Goal: Task Accomplishment & Management: Complete application form

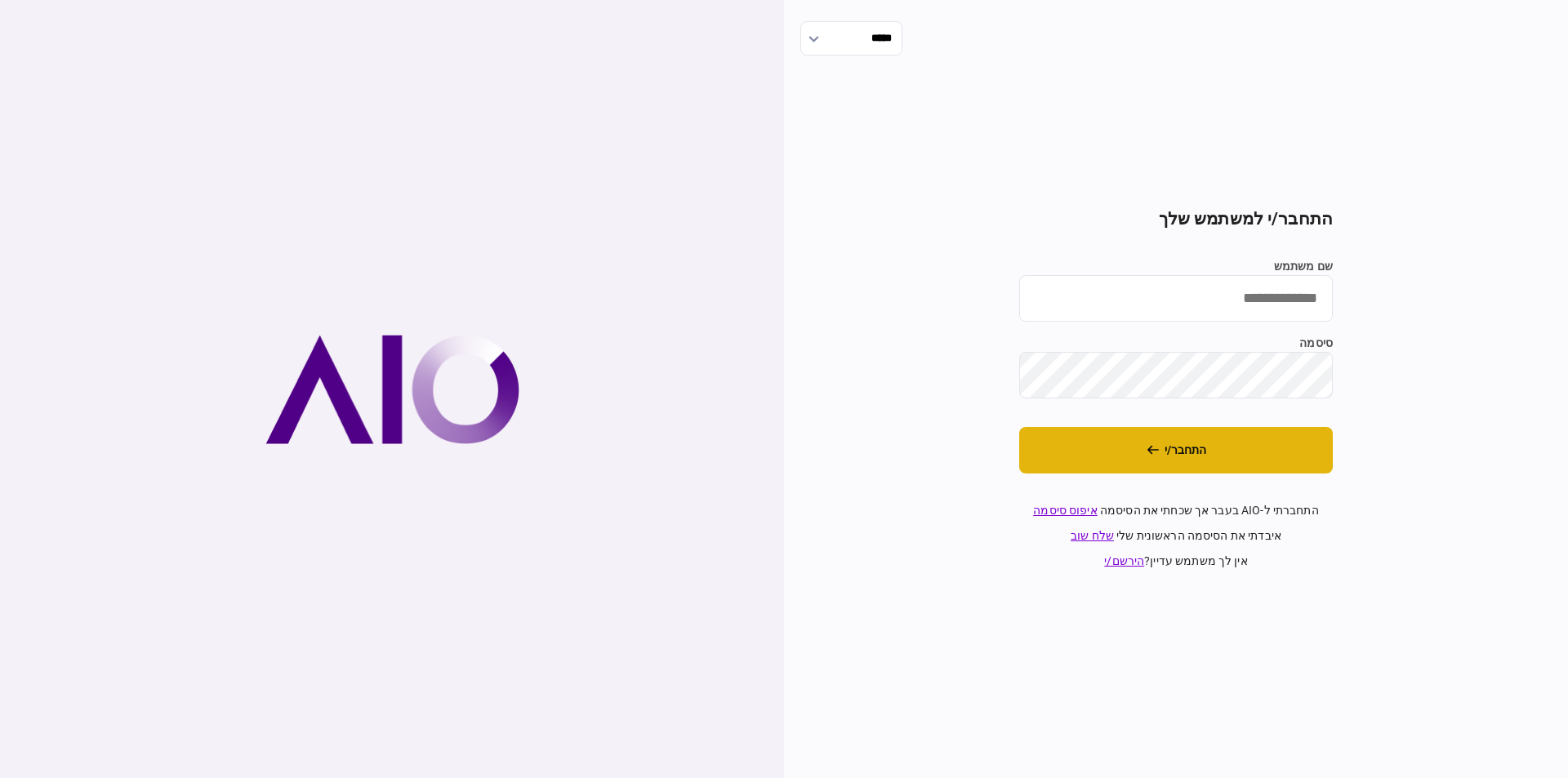
drag, startPoint x: 1188, startPoint y: 456, endPoint x: 1189, endPoint y: 473, distance: 17.0
click at [1187, 457] on button "התחבר/י" at bounding box center [1176, 450] width 314 height 46
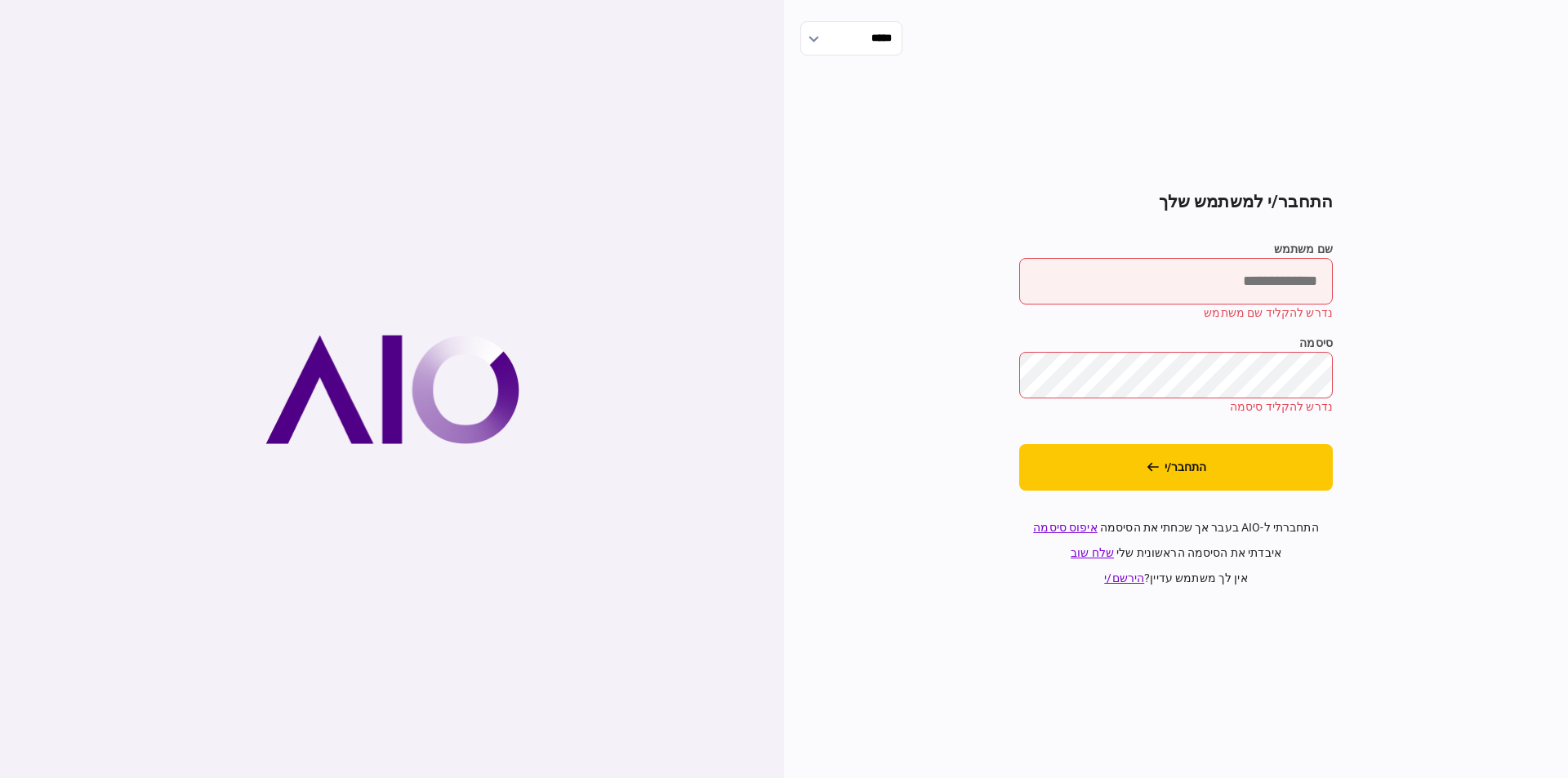
click at [1183, 282] on input "שם משתמש" at bounding box center [1176, 281] width 314 height 46
type input "*********"
click at [1019, 444] on button "התחבר/י" at bounding box center [1176, 467] width 314 height 46
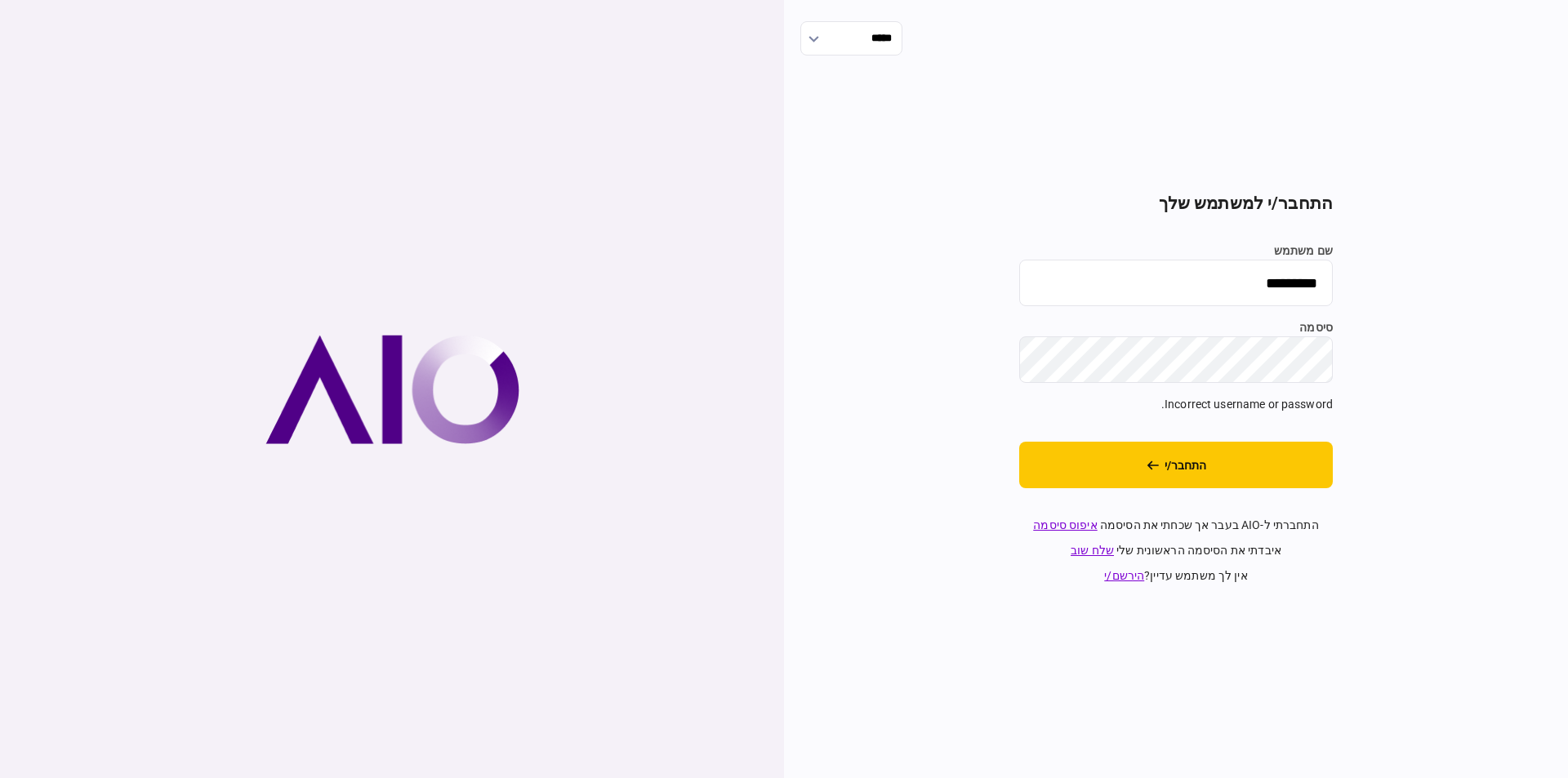
click at [1479, 364] on div "***** התחבר/י למשתמש שלך שם משתמש ********* סיסמה Incorrect username or passwor…" at bounding box center [1175, 389] width 784 height 778
click at [1019, 441] on button "התחבר/י" at bounding box center [1176, 464] width 314 height 46
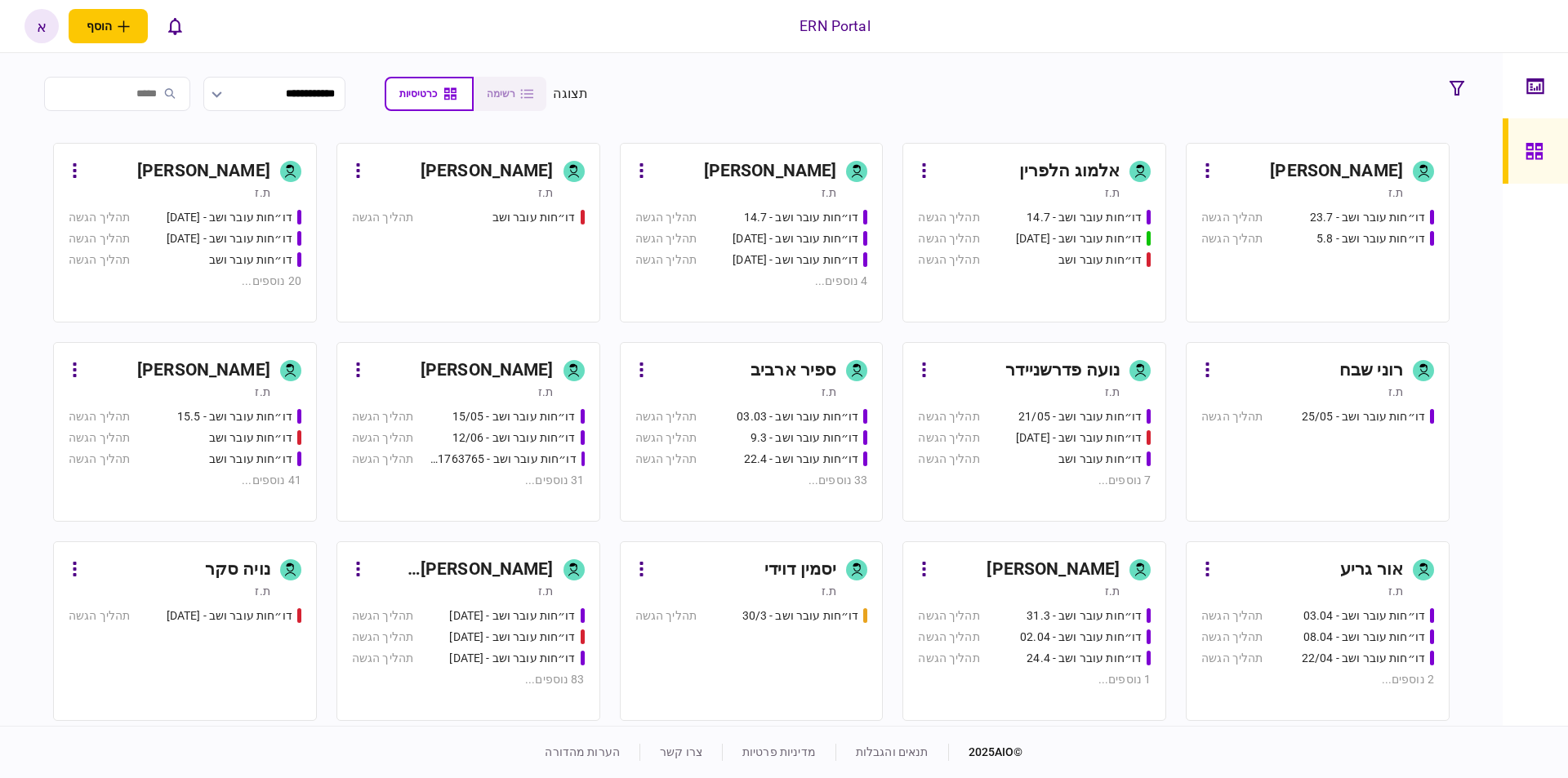
click at [515, 570] on div "[PERSON_NAME] [PERSON_NAME]" at bounding box center [461, 570] width 183 height 26
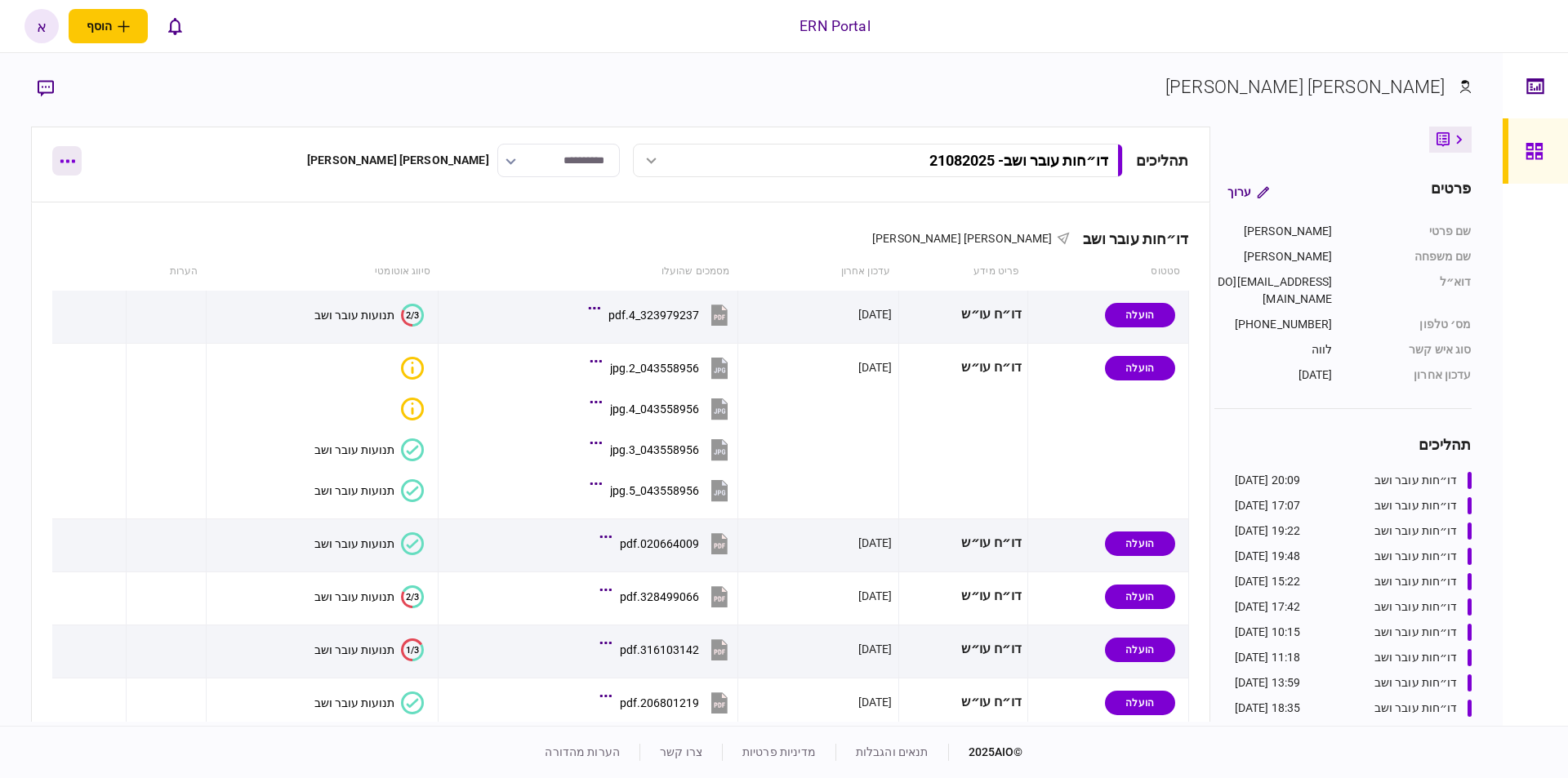
click at [63, 169] on button "button" at bounding box center [67, 161] width 29 height 29
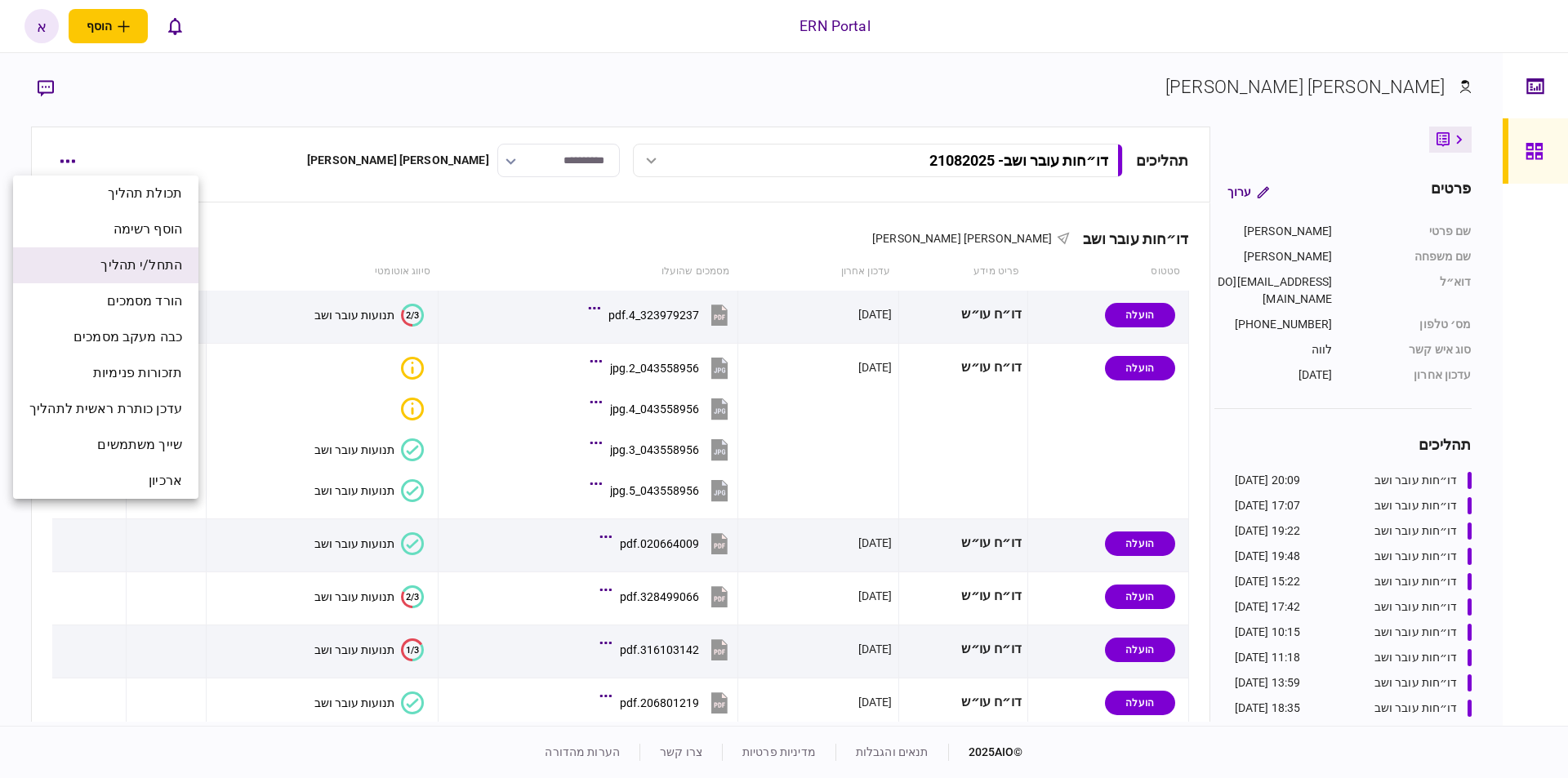
click at [141, 257] on span "התחל/י תהליך" at bounding box center [141, 265] width 81 height 20
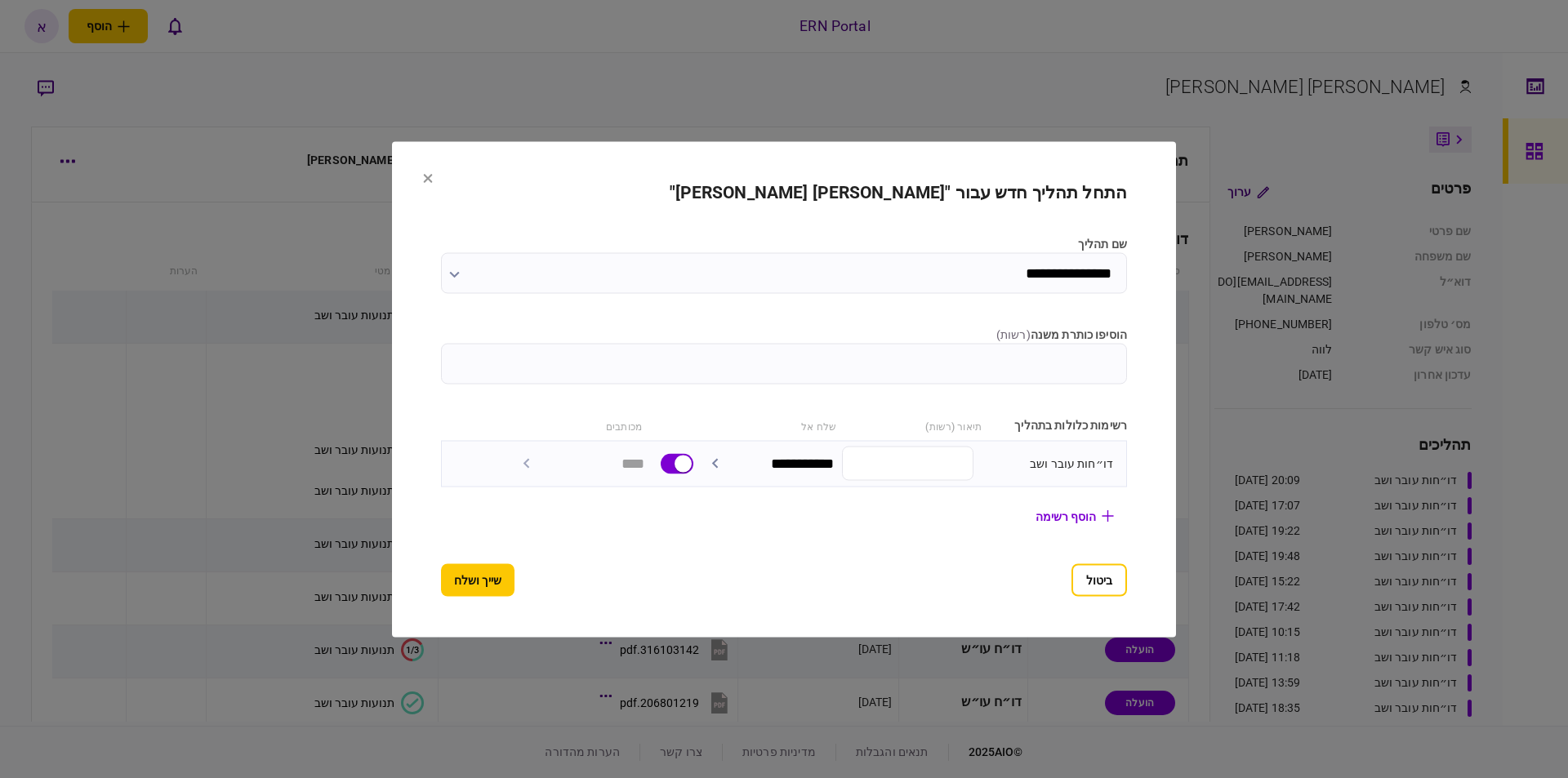
click at [986, 367] on input "הוסיפו כותרת משנה ( רשות )" at bounding box center [784, 363] width 686 height 41
type input "********"
click at [441, 575] on button "שייך ושלח" at bounding box center [478, 579] width 74 height 33
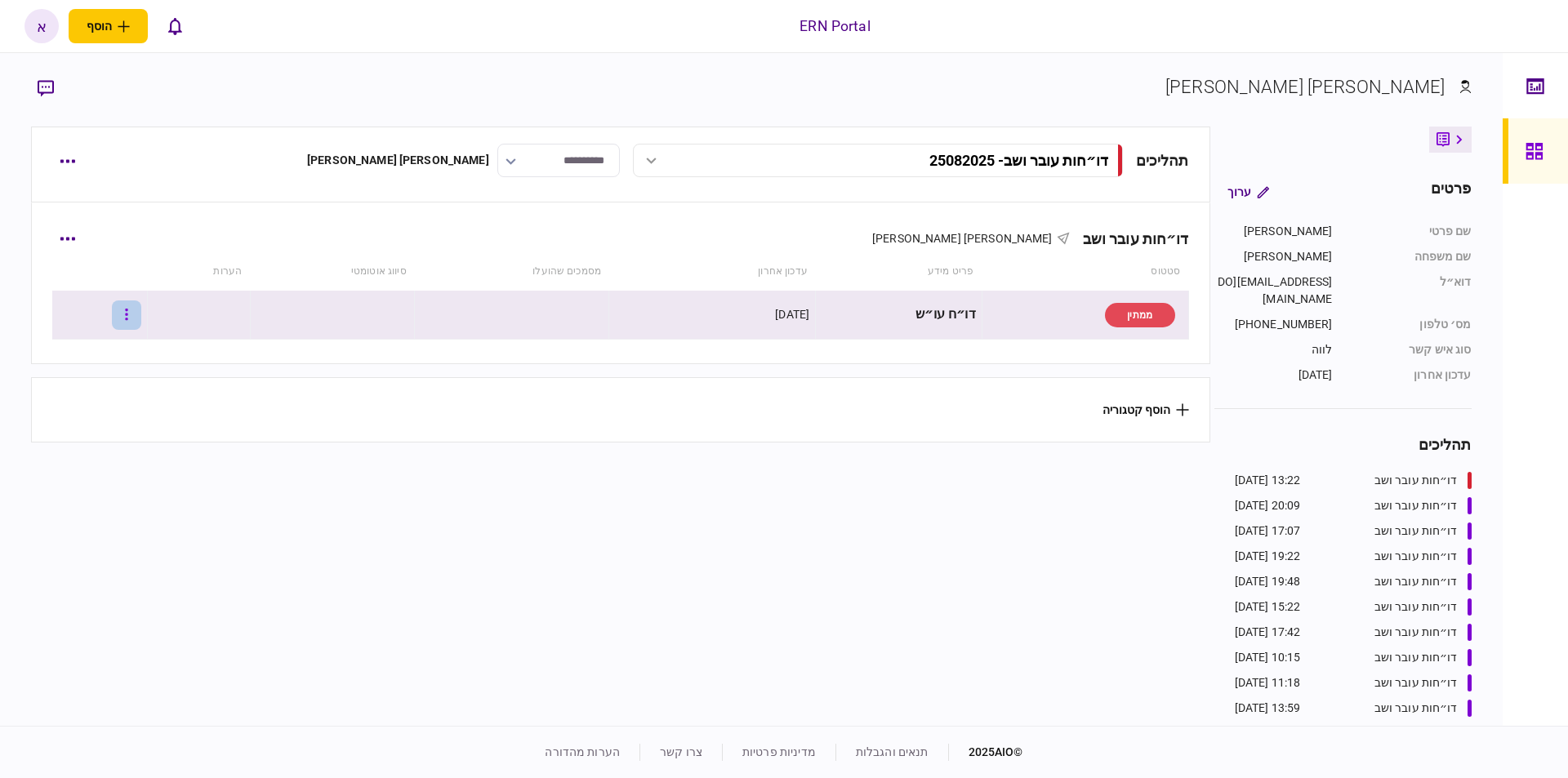
click at [132, 316] on button "button" at bounding box center [127, 315] width 29 height 29
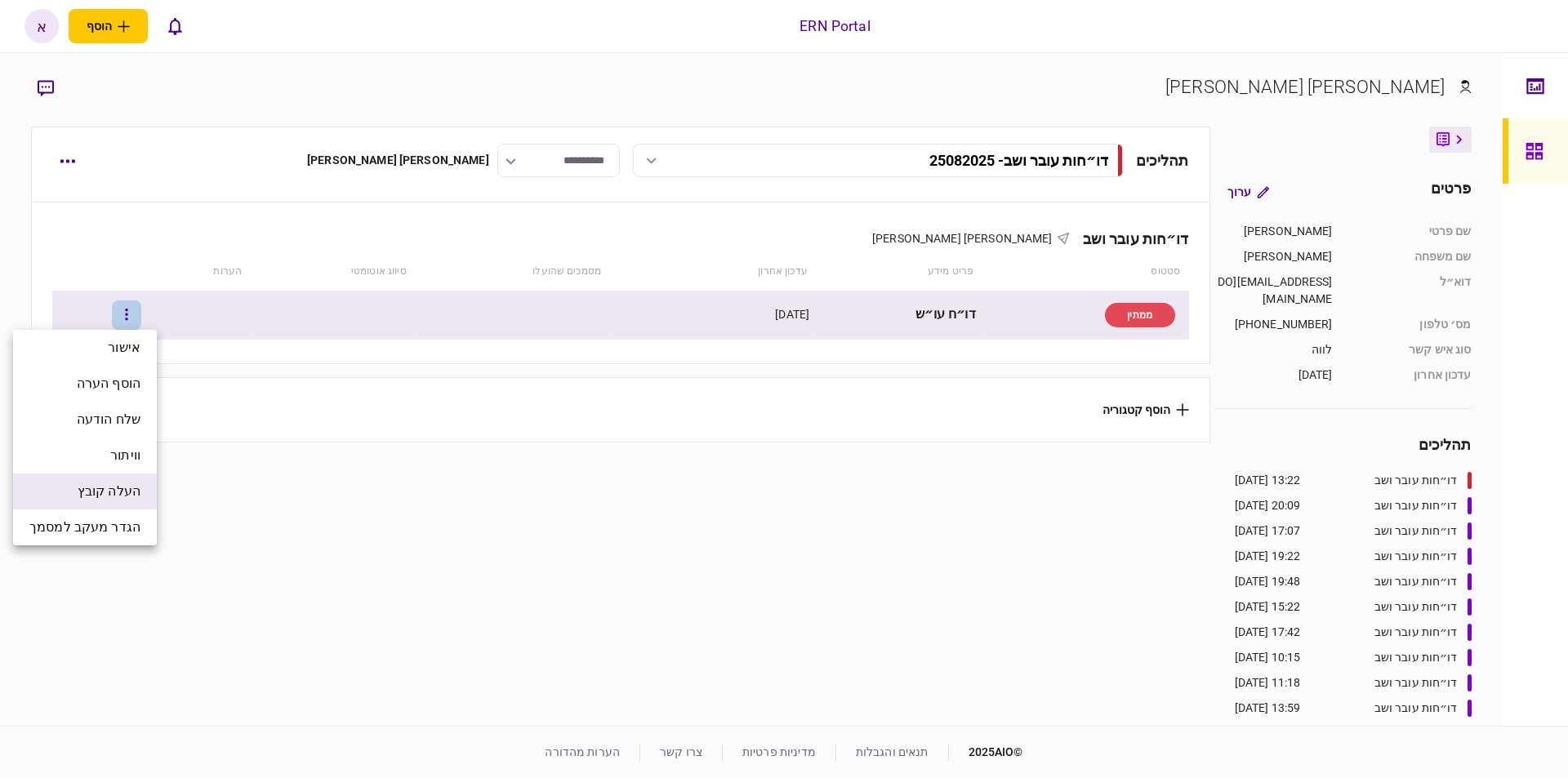
click at [123, 493] on span "העלה קובץ" at bounding box center [108, 491] width 63 height 20
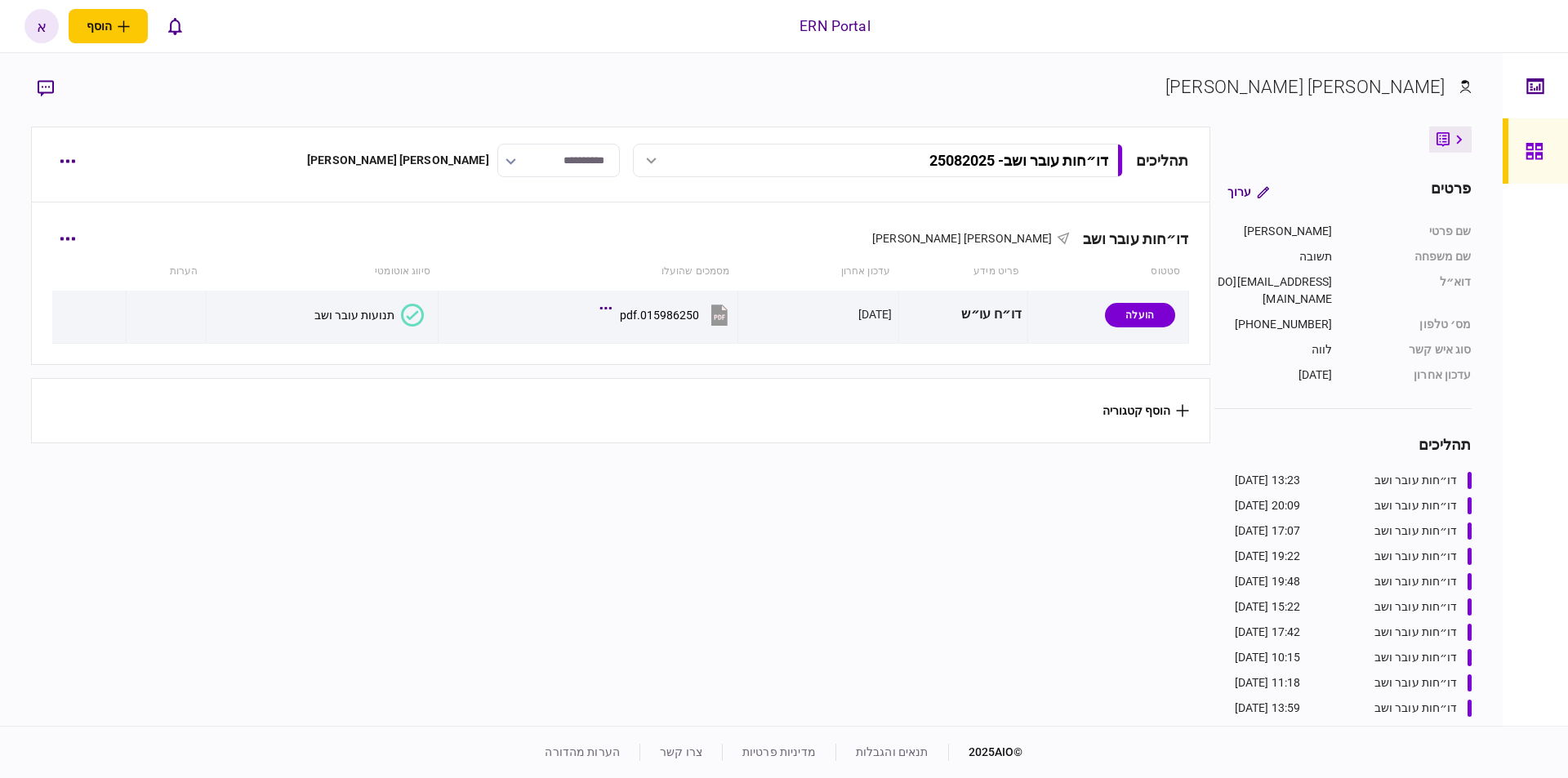
click at [387, 311] on div "תנועות עובר ושב" at bounding box center [354, 314] width 80 height 13
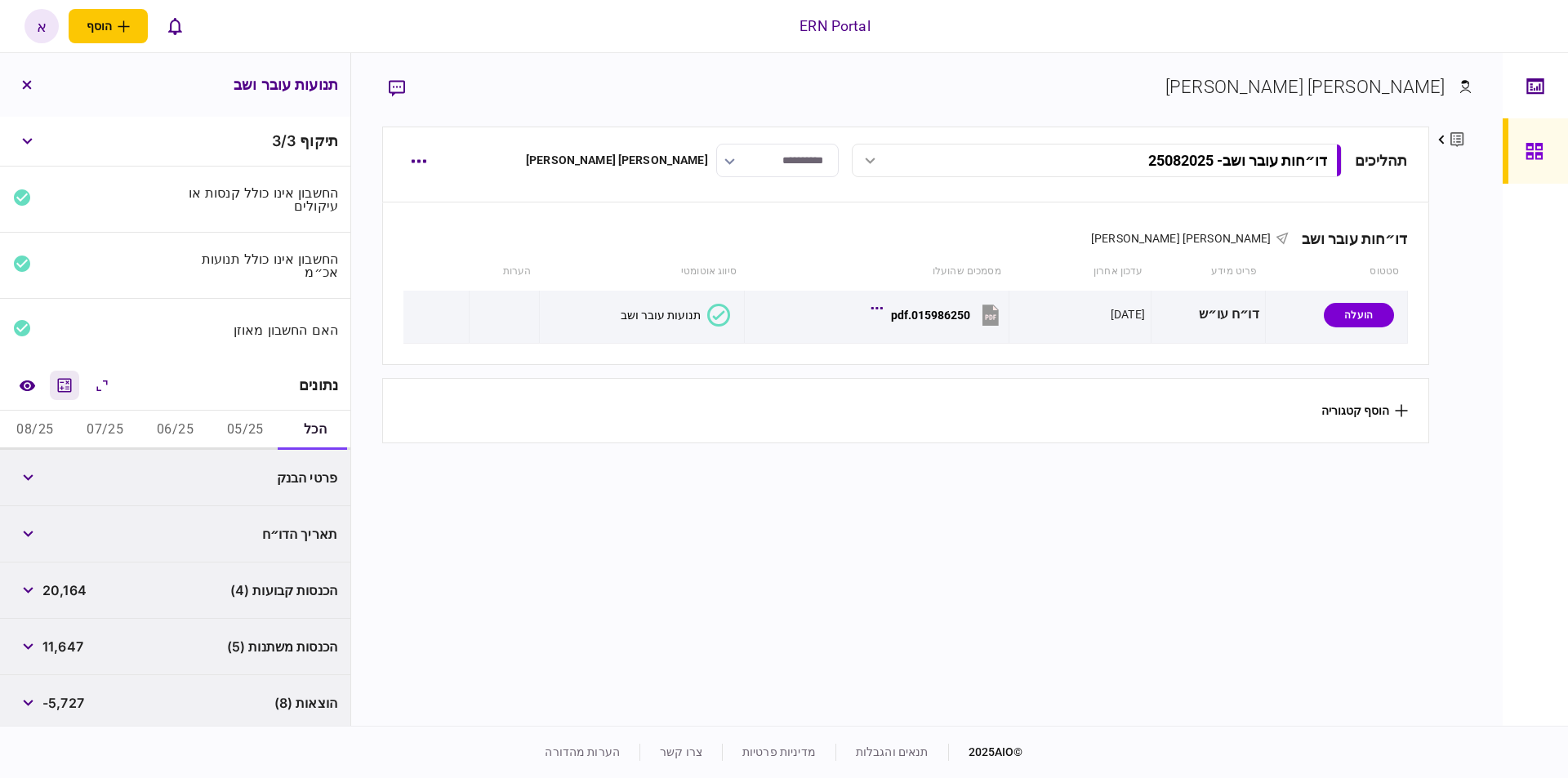
click at [64, 384] on icon "מחשבון" at bounding box center [64, 385] width 20 height 20
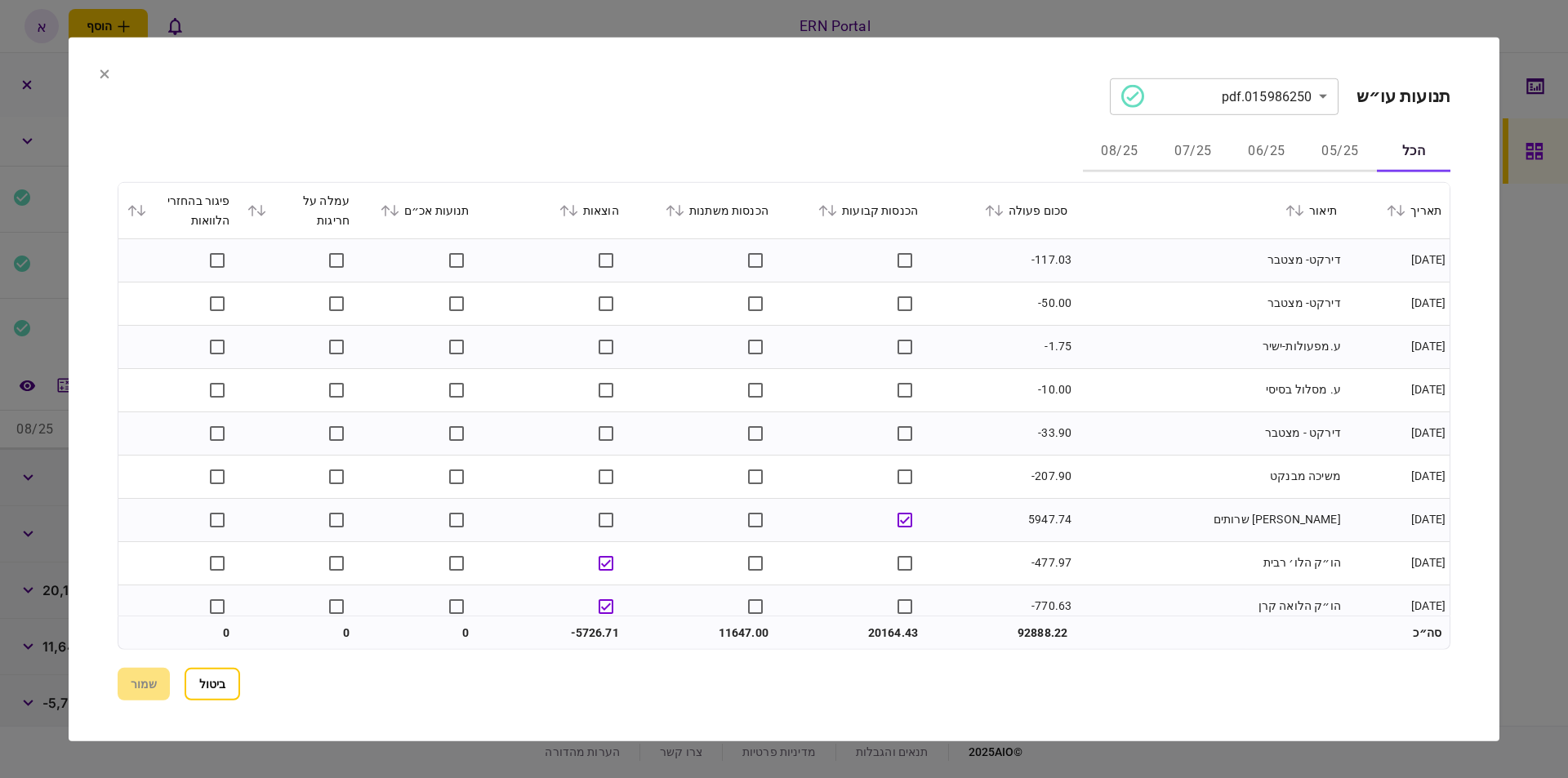
click at [1355, 139] on button "05/25" at bounding box center [1340, 152] width 74 height 39
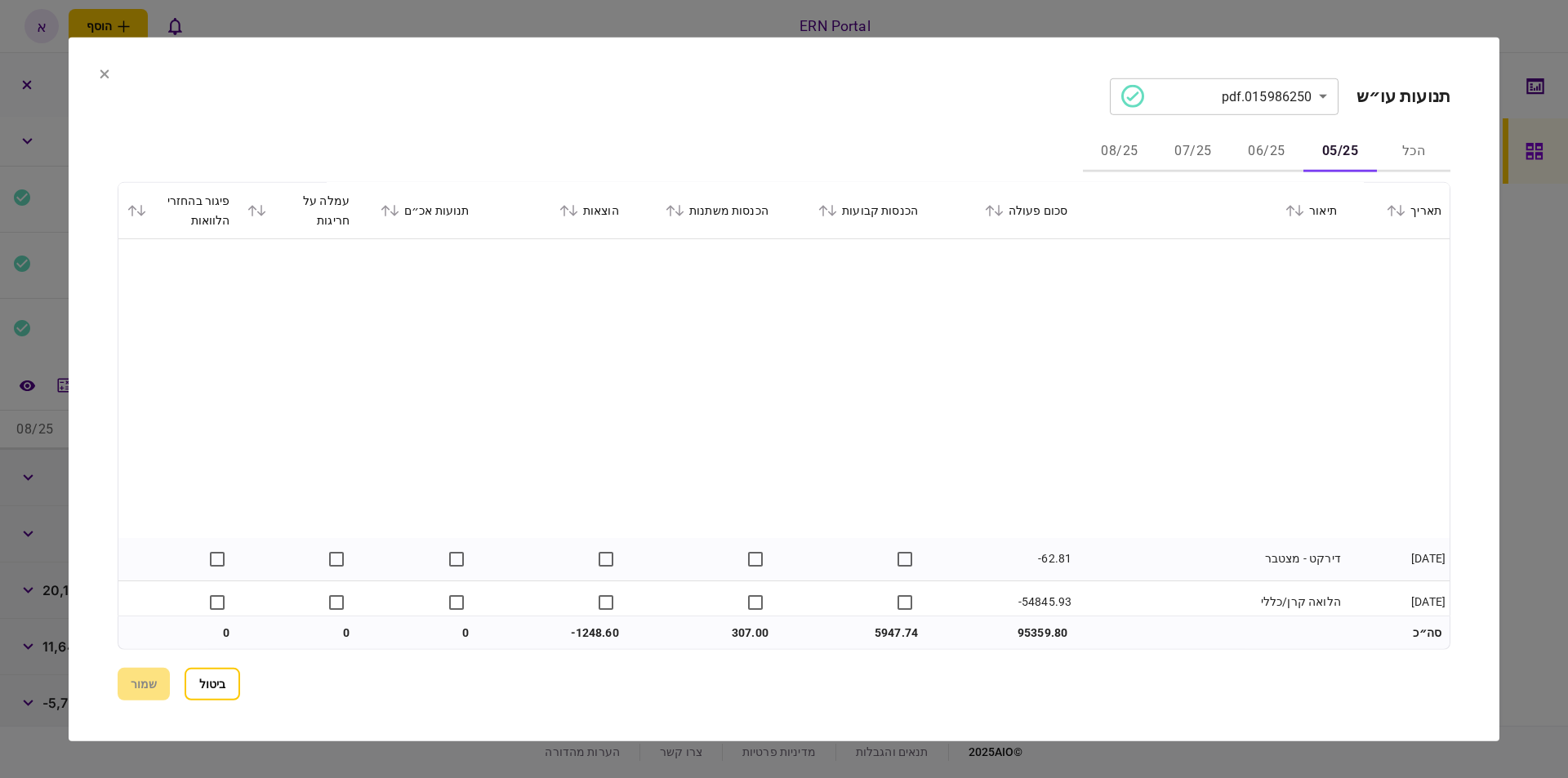
scroll to position [979, 0]
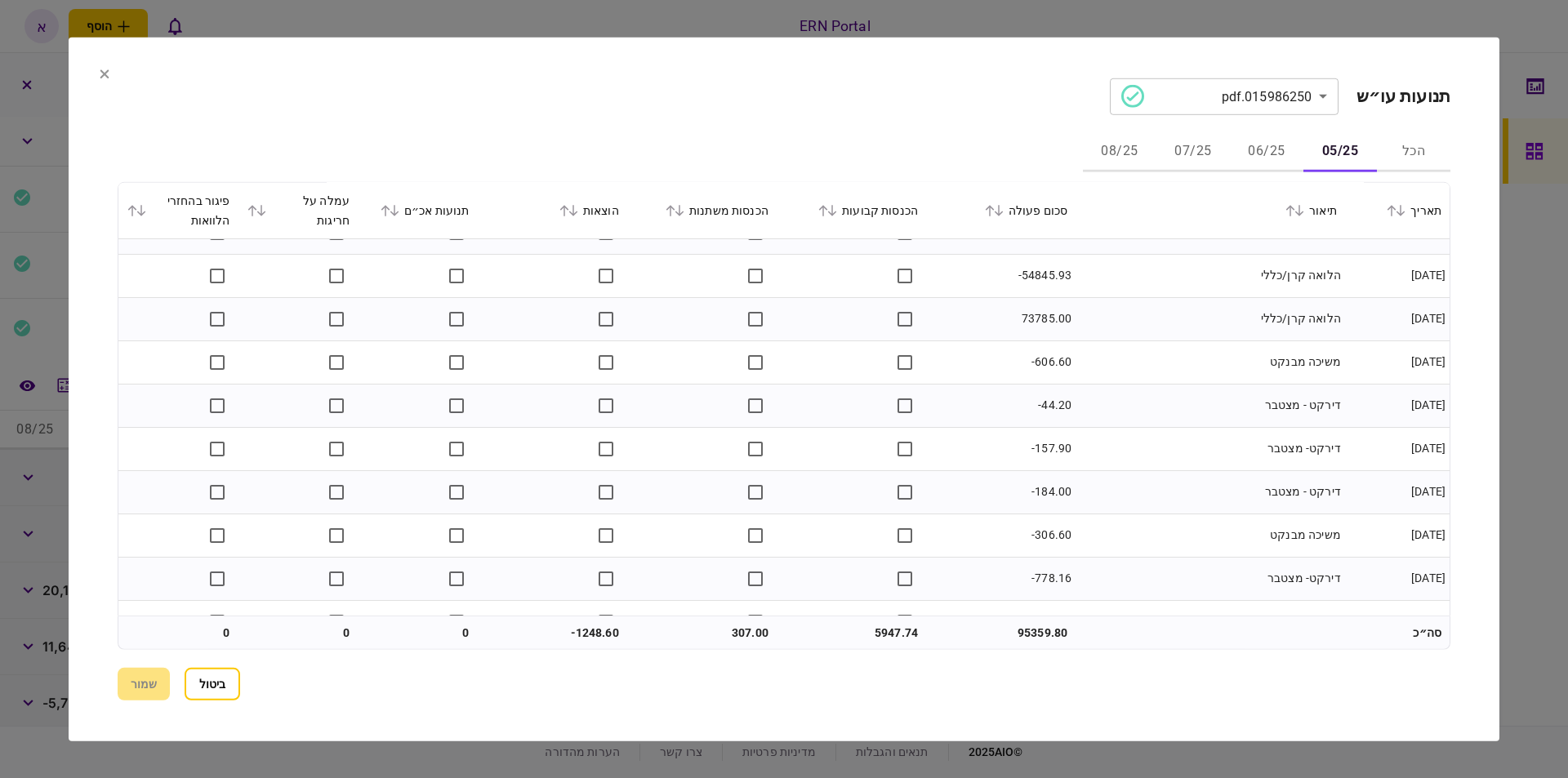
drag, startPoint x: 1359, startPoint y: 316, endPoint x: 1140, endPoint y: 319, distance: 219.0
click at [1140, 319] on tr "[DATE] הלואה קרן/כללי 73785.00" at bounding box center [784, 319] width 1331 height 43
click at [1029, 319] on td "73785.00" at bounding box center [1000, 319] width 149 height 43
click at [1030, 319] on td "73785.00" at bounding box center [1000, 319] width 149 height 43
copy td "73785.00"
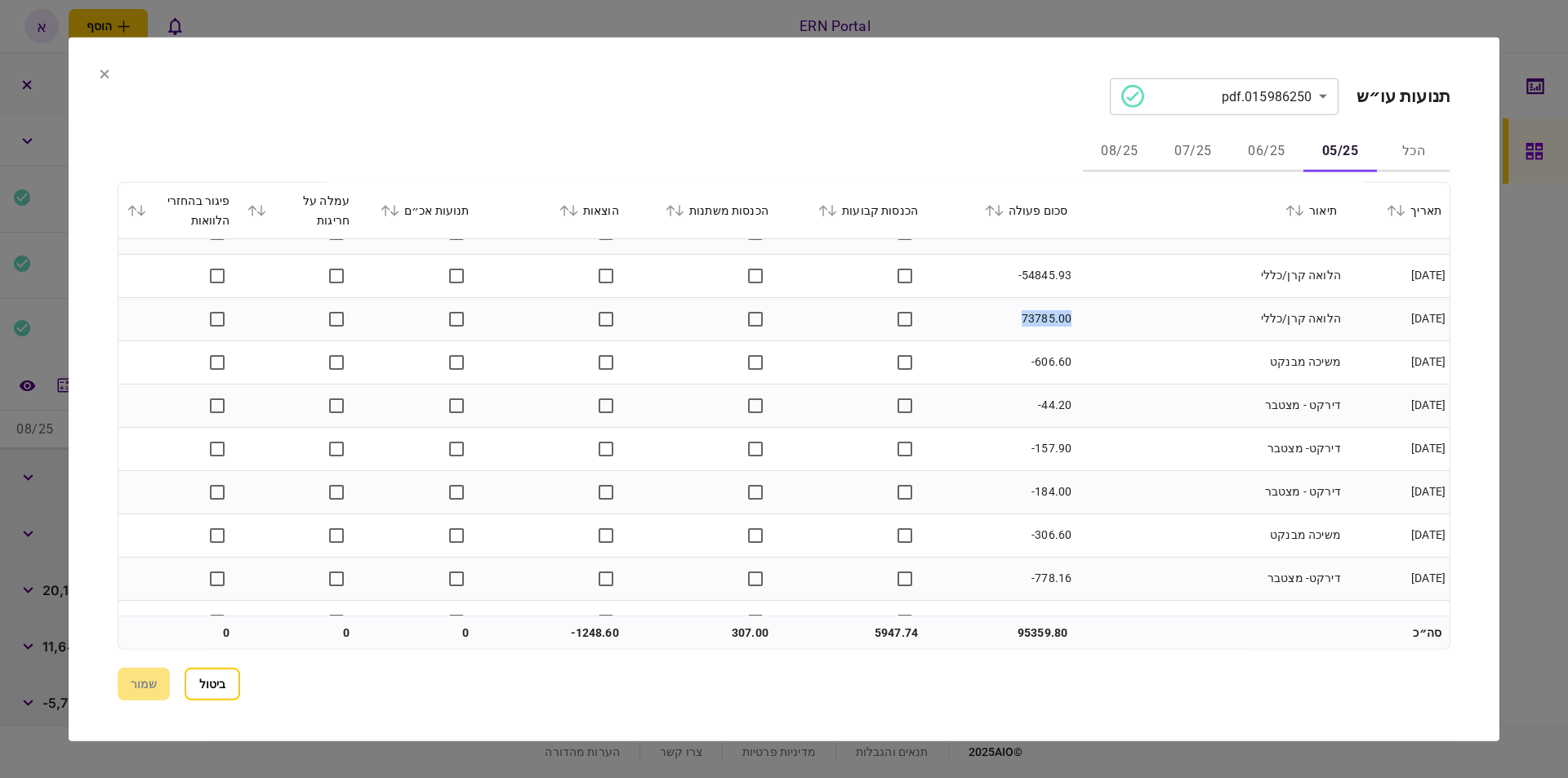
click at [1049, 278] on td "-54845.93" at bounding box center [1000, 275] width 149 height 43
click at [1048, 280] on td "-54845.93" at bounding box center [1000, 275] width 149 height 43
copy td "54845.93"
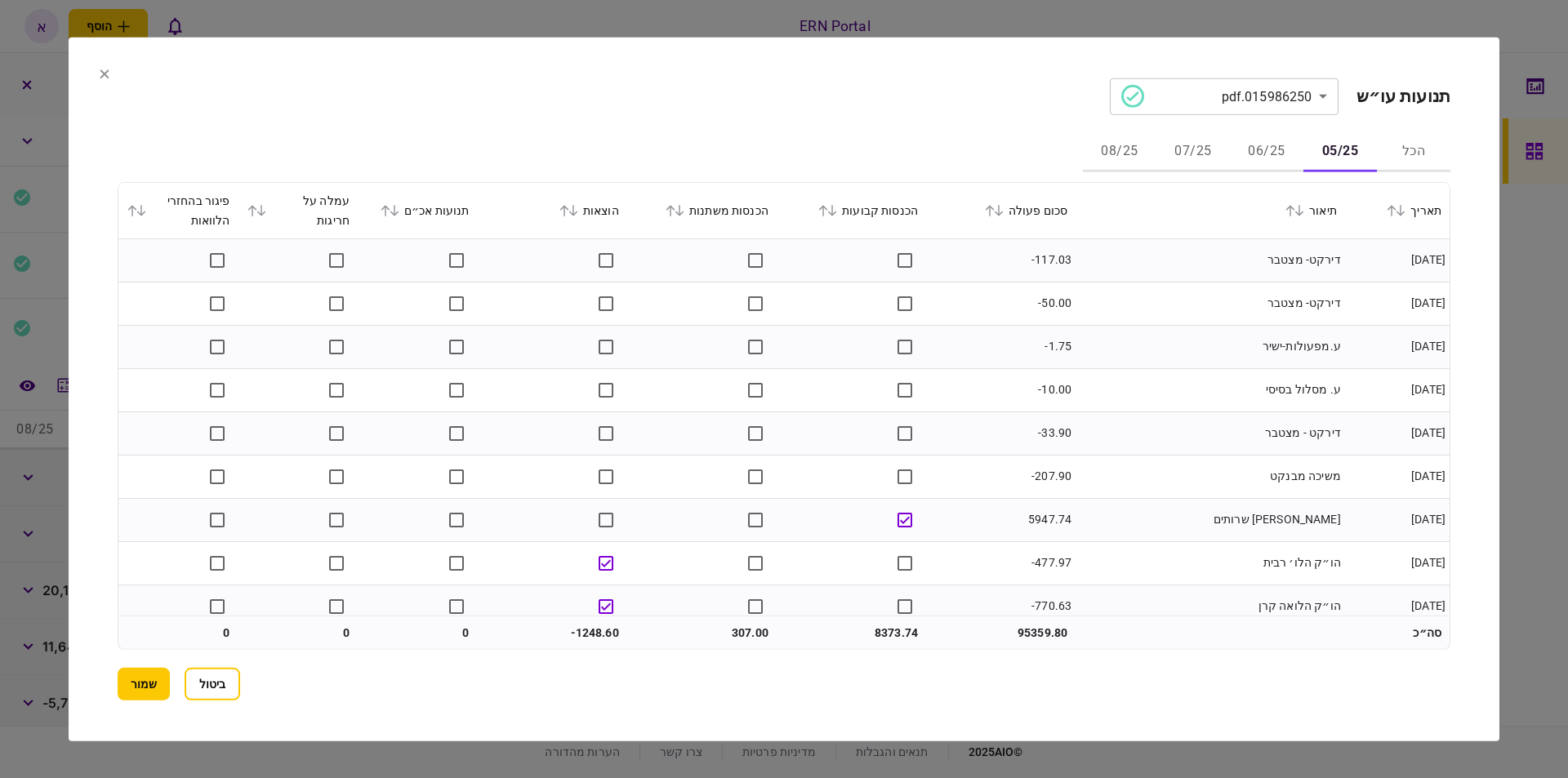
scroll to position [81, 0]
click at [1273, 143] on button "06/25" at bounding box center [1267, 152] width 74 height 39
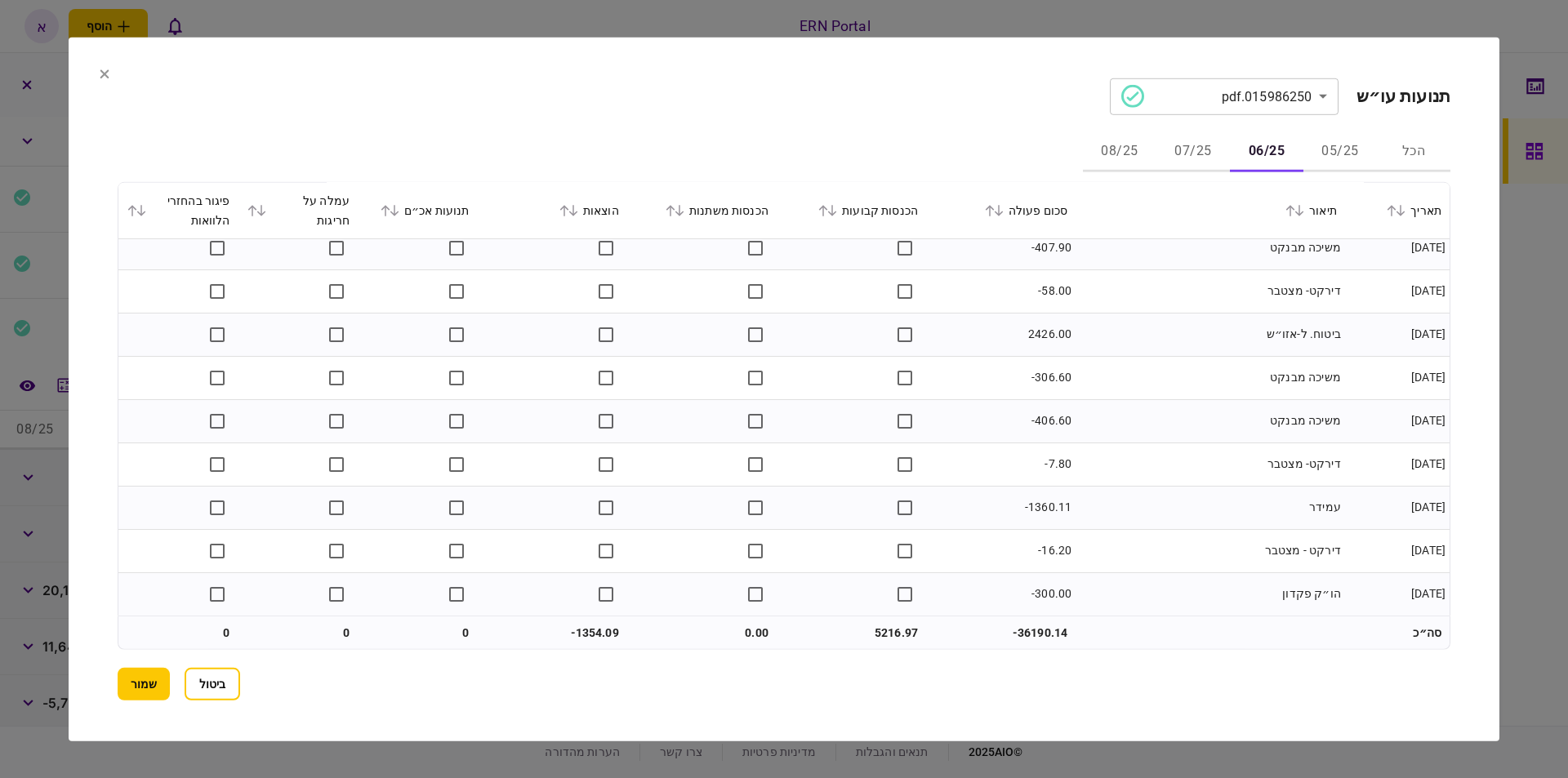
scroll to position [1226, 0]
click at [1193, 158] on button "07/25" at bounding box center [1193, 152] width 74 height 39
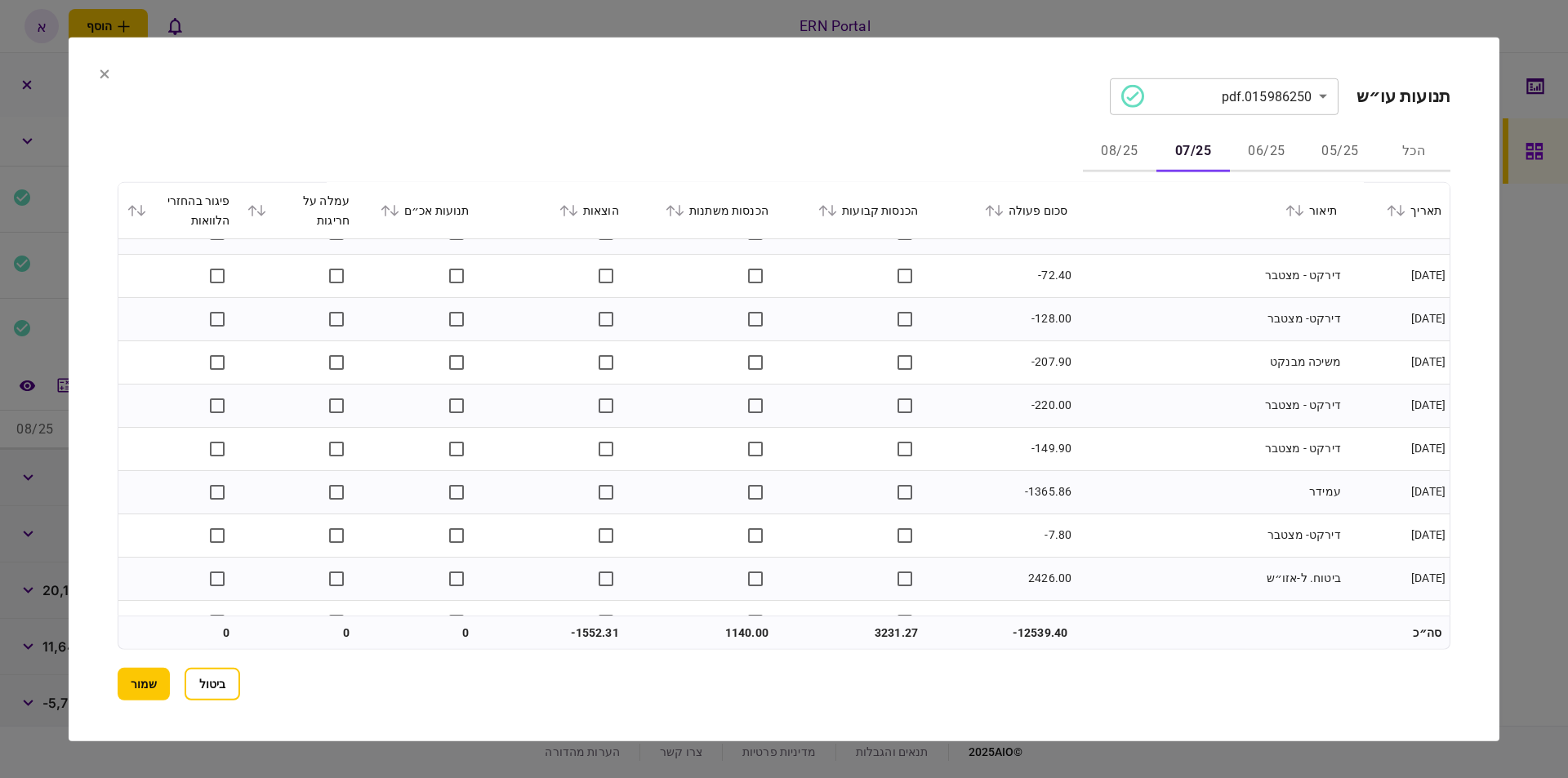
scroll to position [1009, 0]
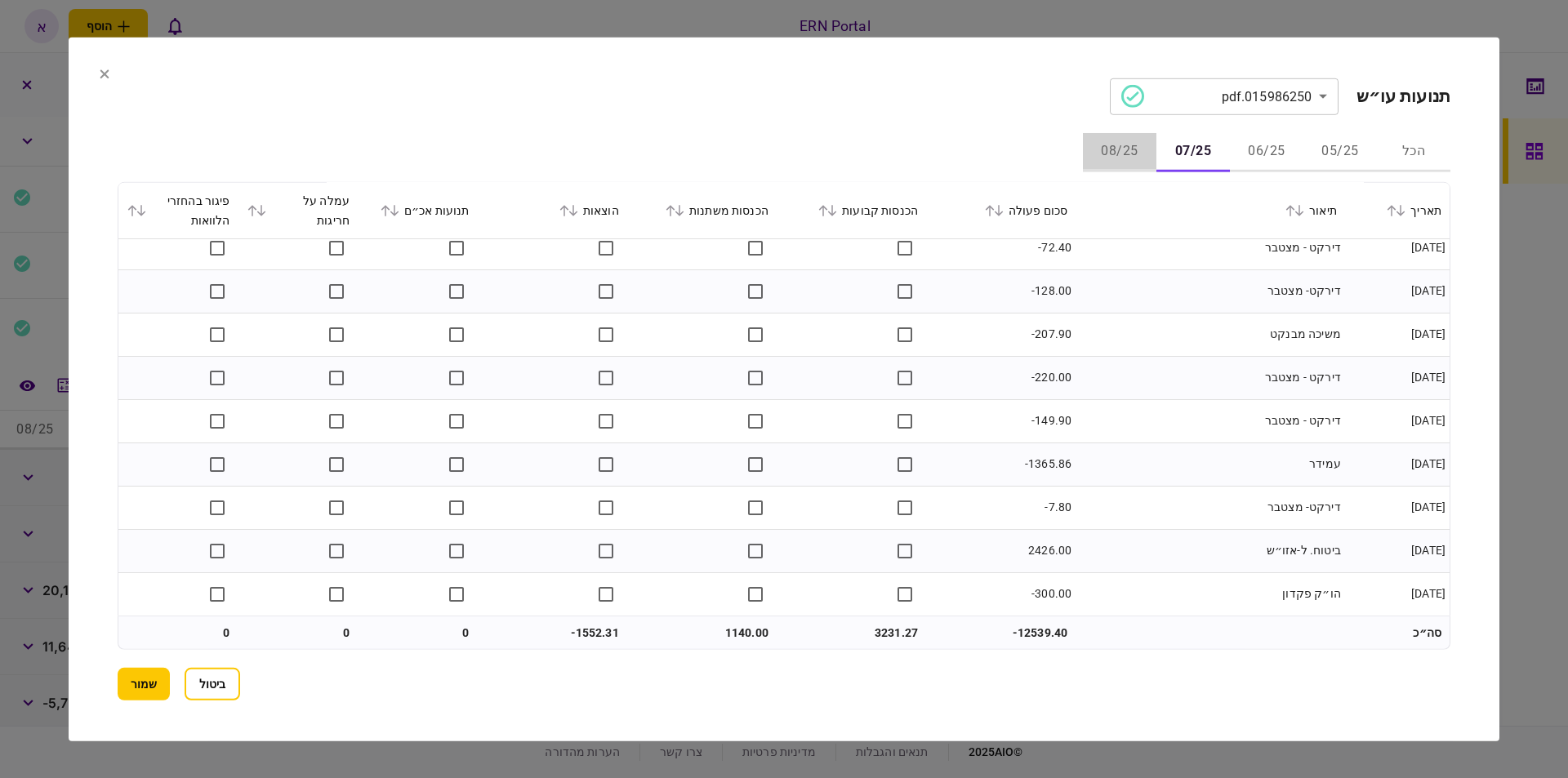
click at [1123, 158] on button "08/25" at bounding box center [1120, 152] width 74 height 39
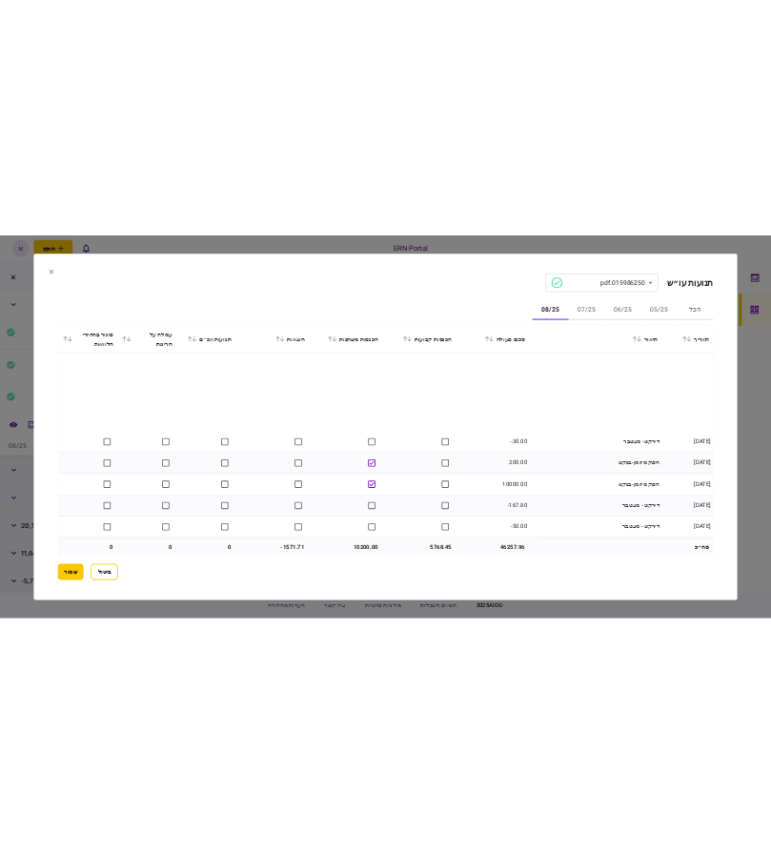
scroll to position [774, 0]
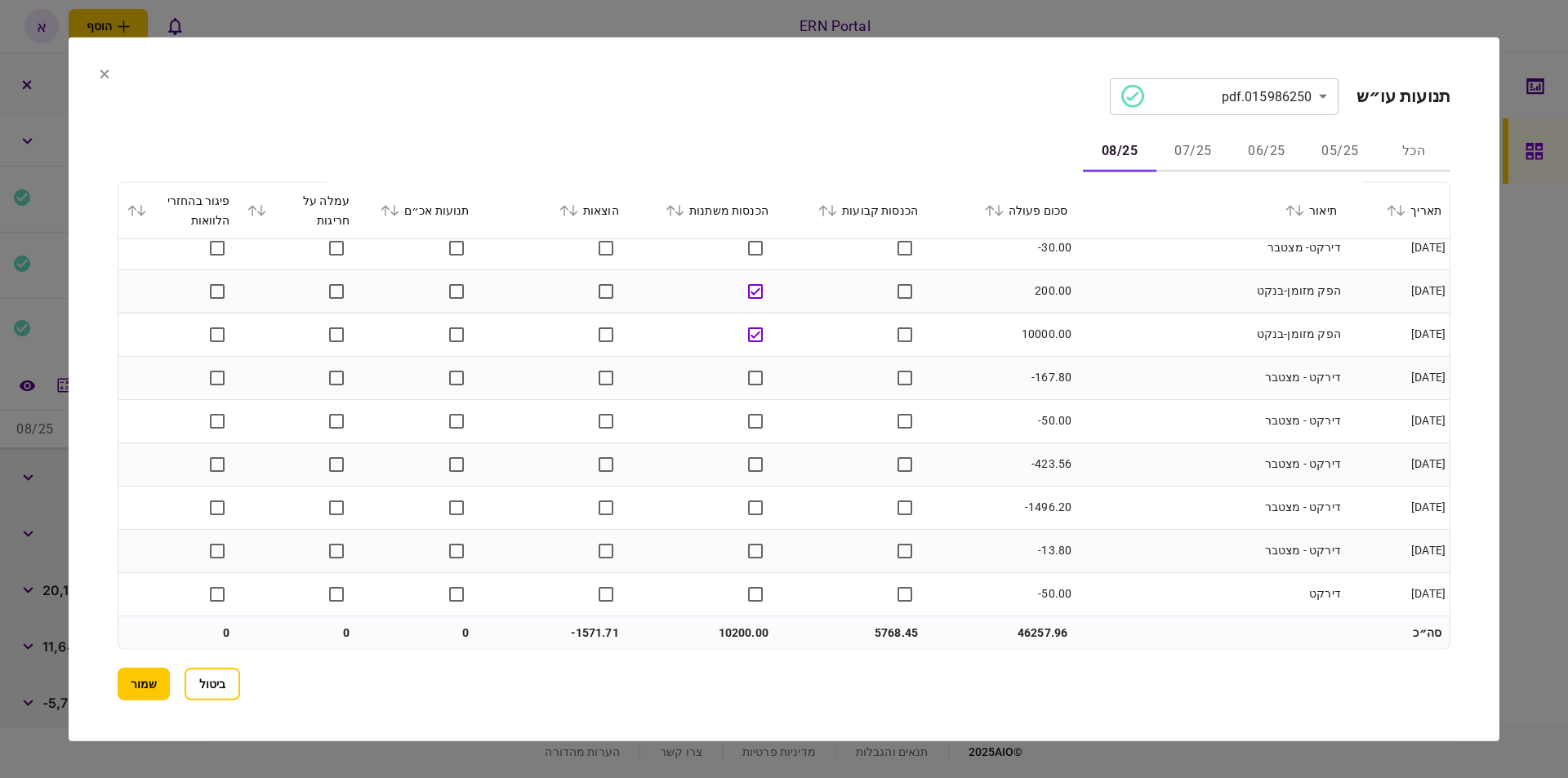
click at [137, 698] on button "שמור" at bounding box center [143, 684] width 52 height 33
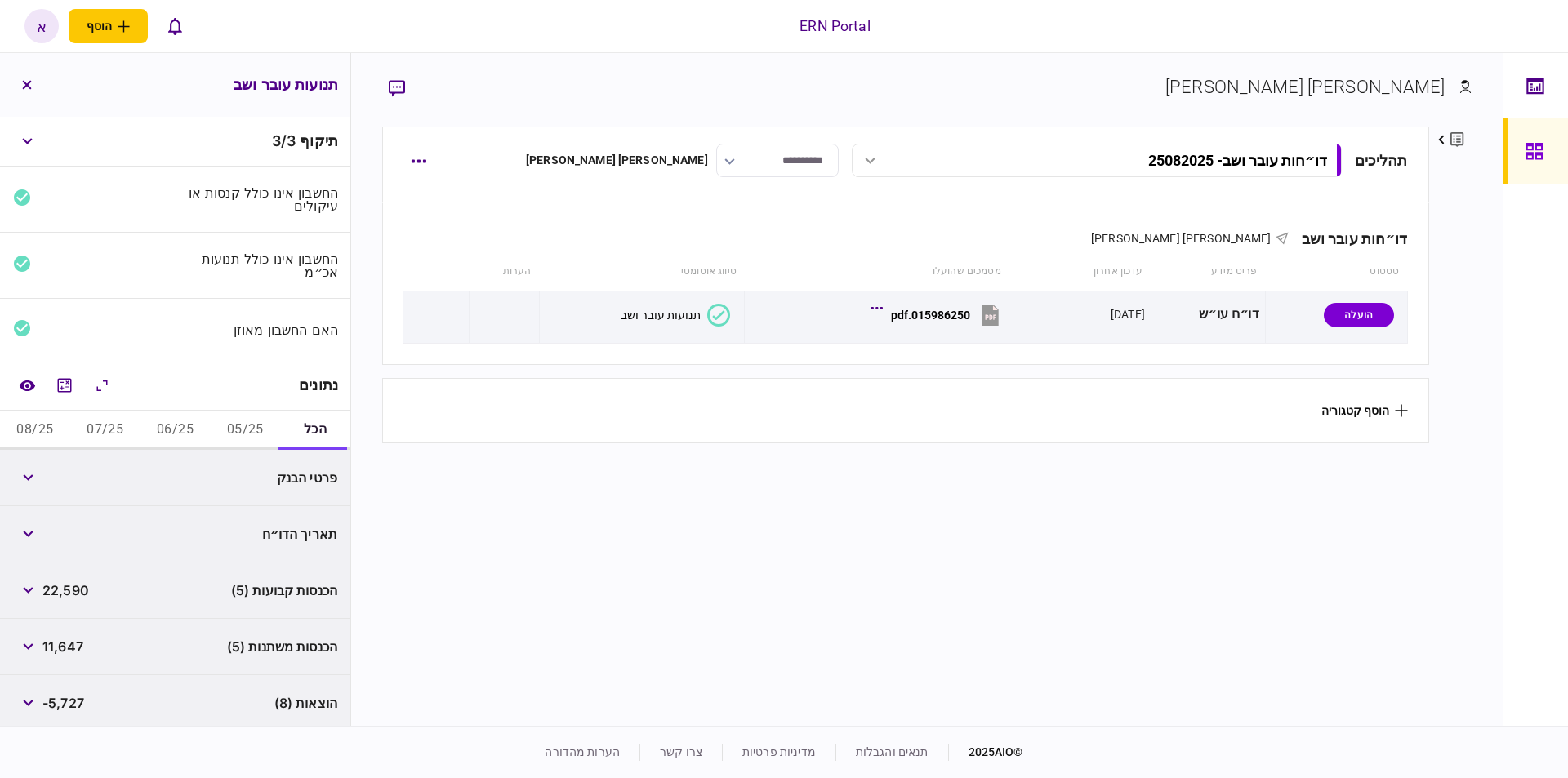
click at [246, 439] on button "05/25" at bounding box center [245, 430] width 70 height 39
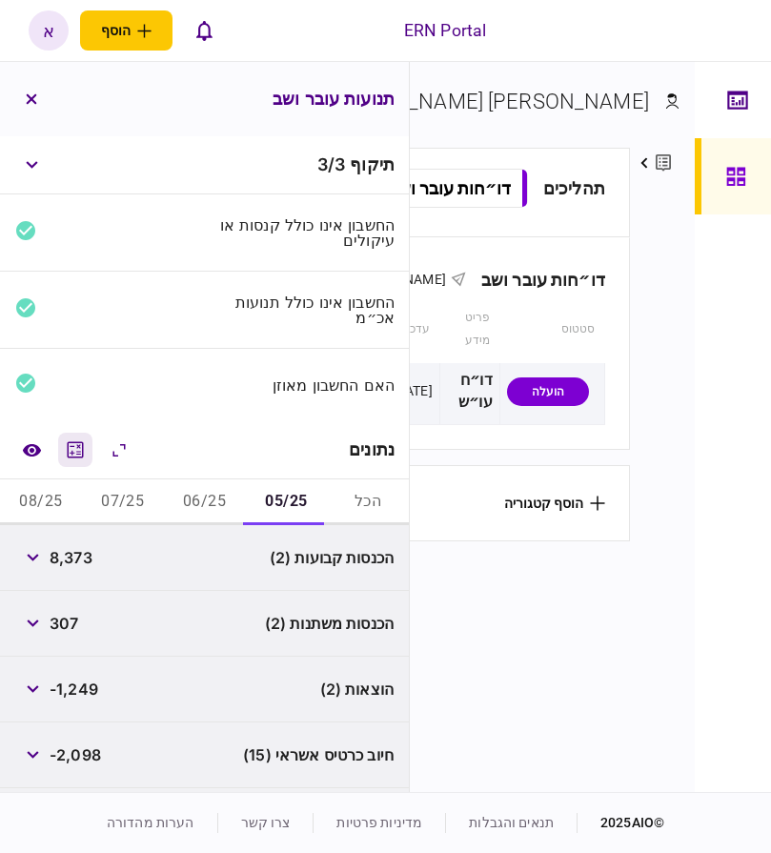
click at [87, 439] on icon "מחשבון" at bounding box center [75, 449] width 23 height 23
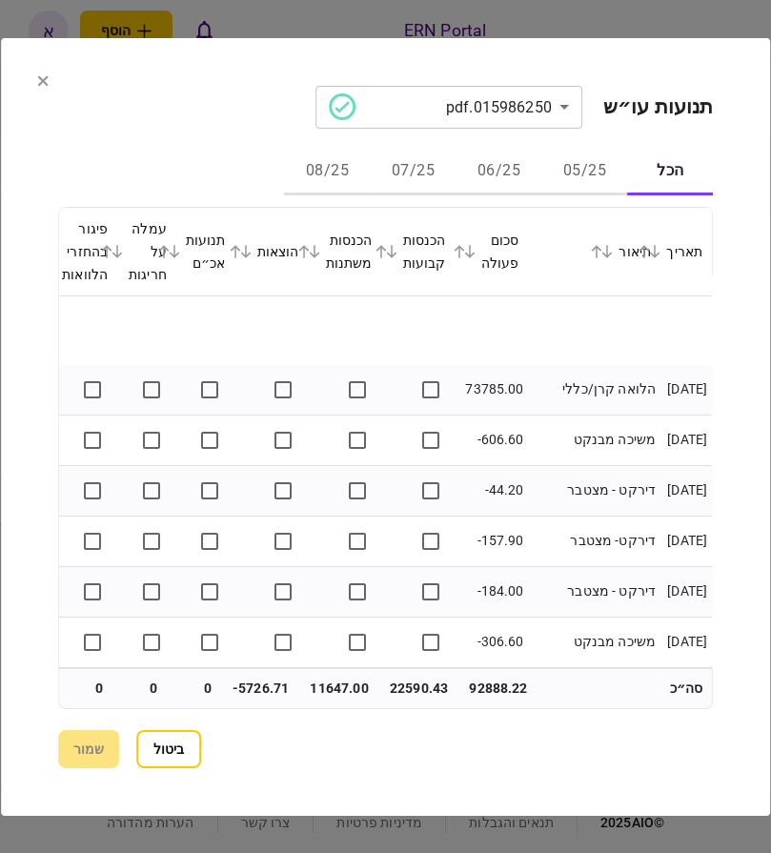
scroll to position [1238, 0]
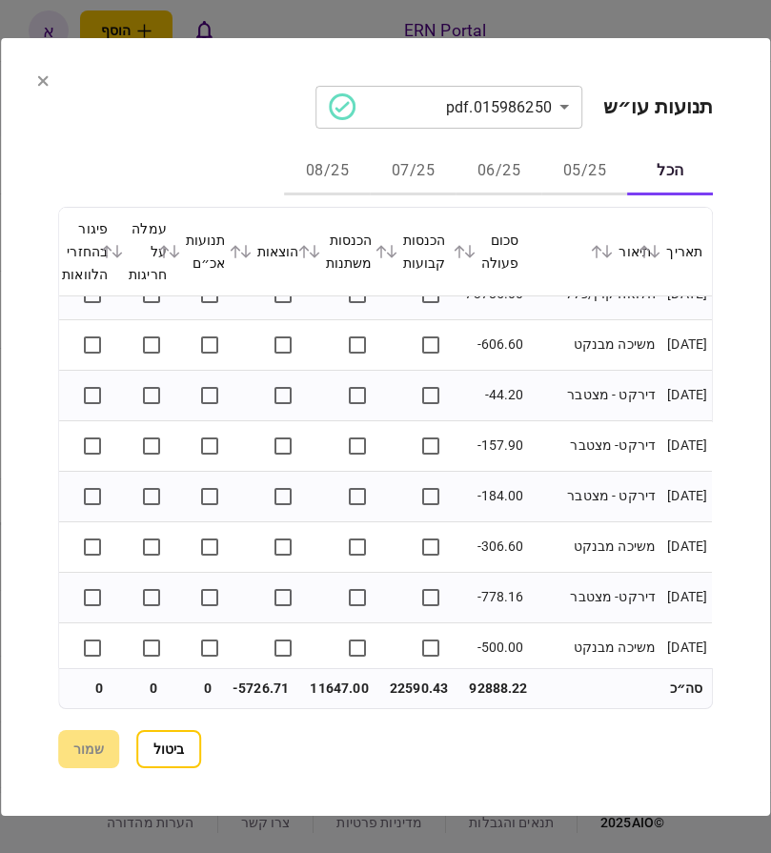
click at [721, 12] on div at bounding box center [385, 426] width 771 height 853
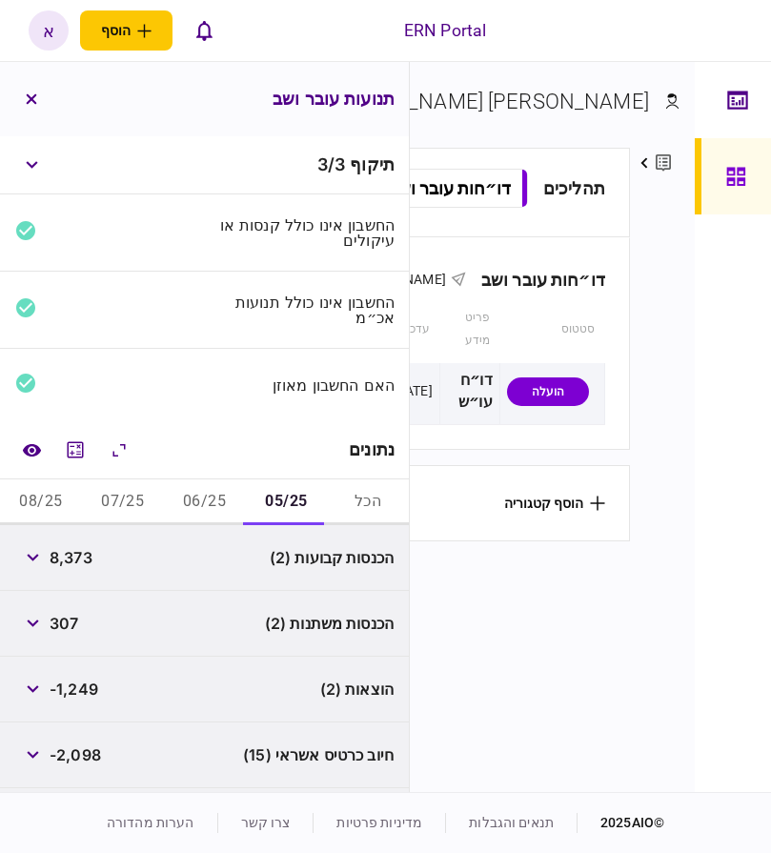
click at [83, 557] on span "8,373" at bounding box center [71, 557] width 43 height 23
click at [83, 554] on span "8,373" at bounding box center [71, 557] width 43 height 23
click at [75, 552] on span "8,373" at bounding box center [71, 557] width 43 height 23
copy span "8,373"
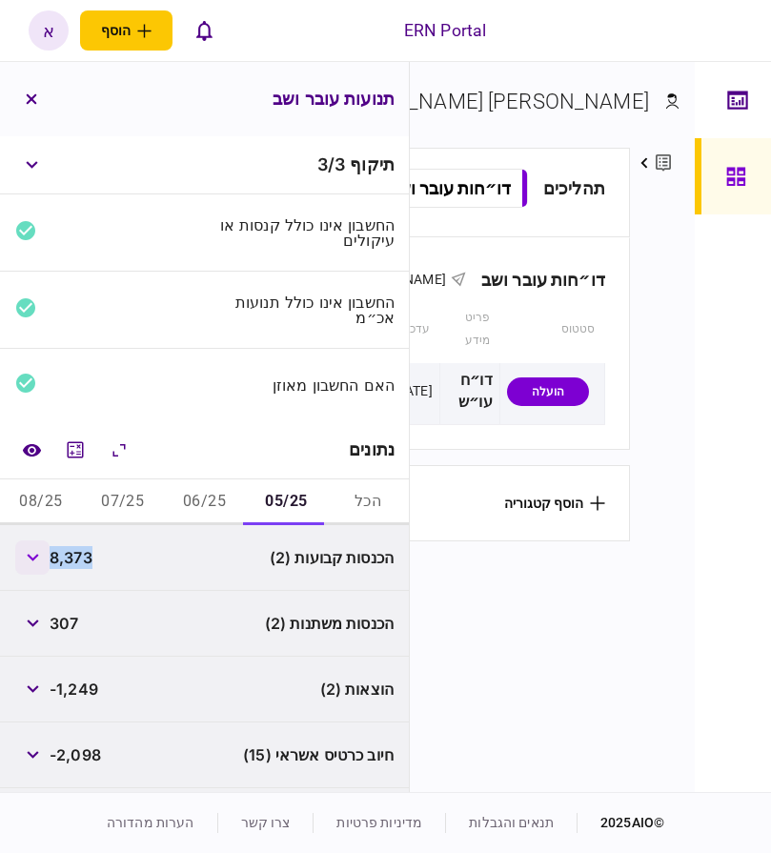
click at [31, 556] on icon "button" at bounding box center [33, 557] width 12 height 8
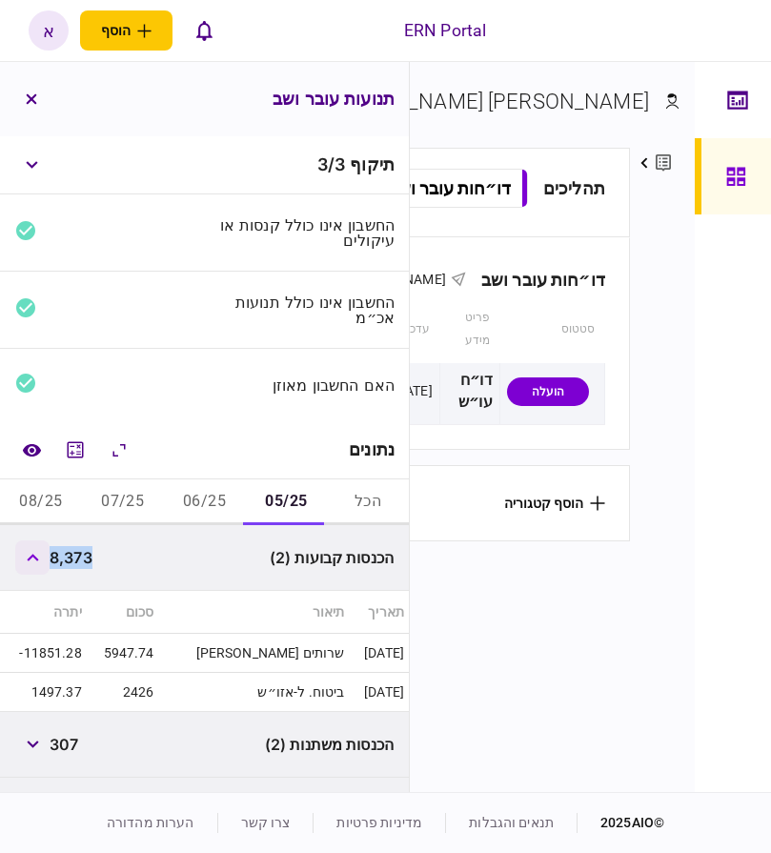
click at [31, 556] on icon "button" at bounding box center [33, 557] width 12 height 8
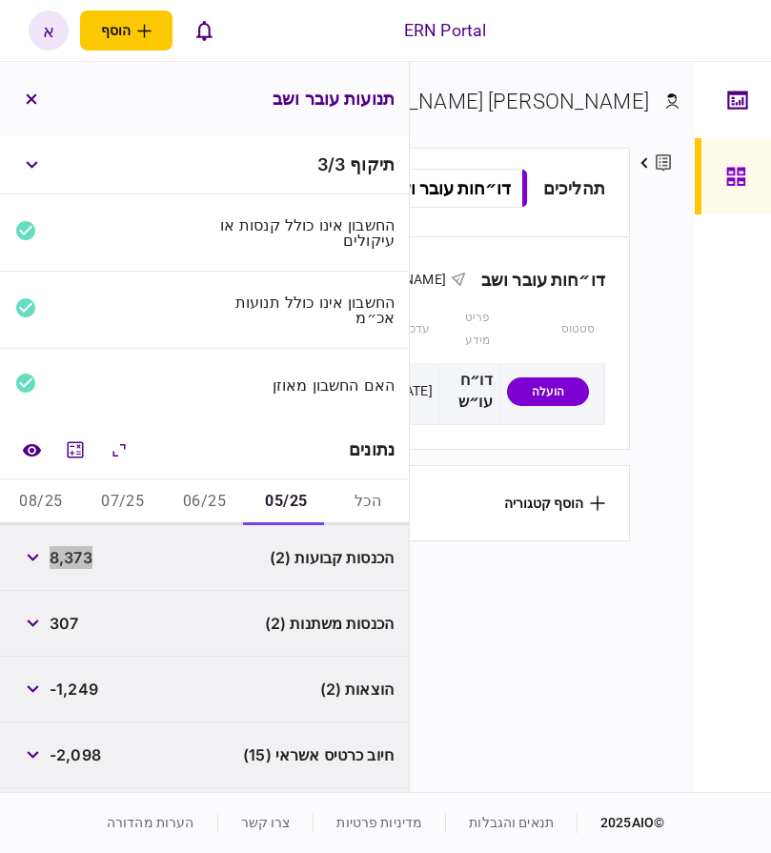
scroll to position [128, 0]
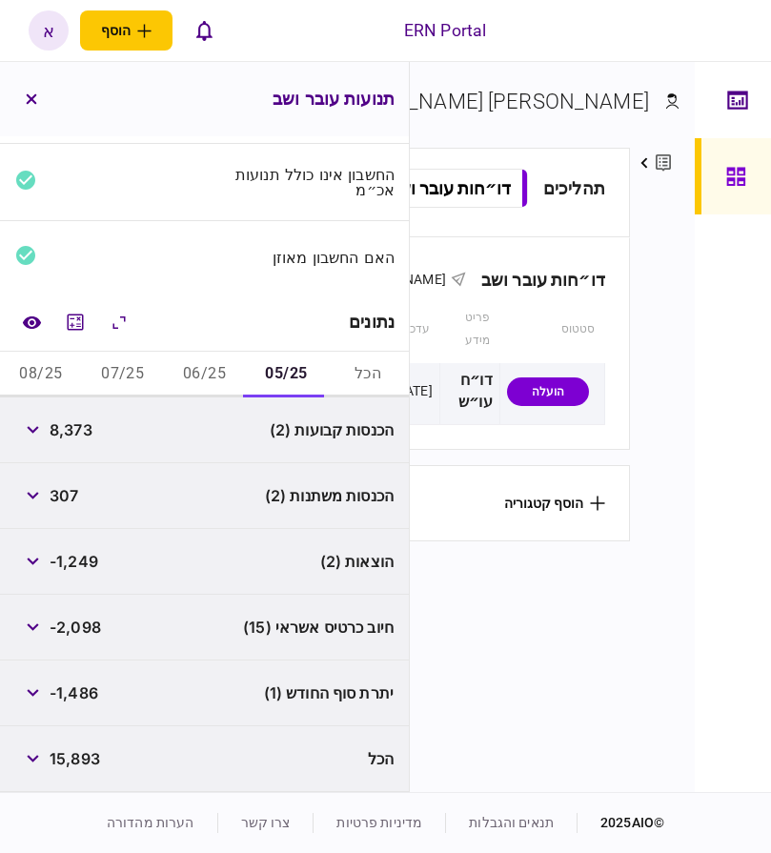
click at [91, 561] on span "-1,249" at bounding box center [74, 561] width 49 height 23
copy span "1,249"
click at [83, 677] on div "-1,486" at bounding box center [56, 692] width 83 height 34
click at [78, 689] on span "-1,486" at bounding box center [74, 692] width 49 height 23
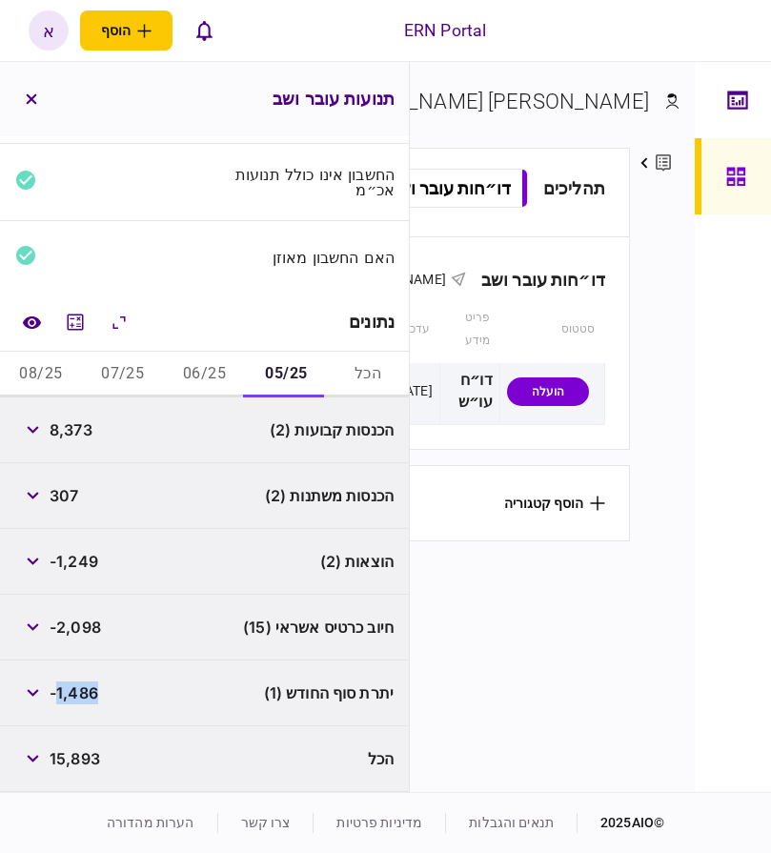
click at [78, 689] on span "-1,486" at bounding box center [74, 692] width 49 height 23
copy span "1,486"
click at [203, 373] on button "06/25" at bounding box center [205, 375] width 82 height 46
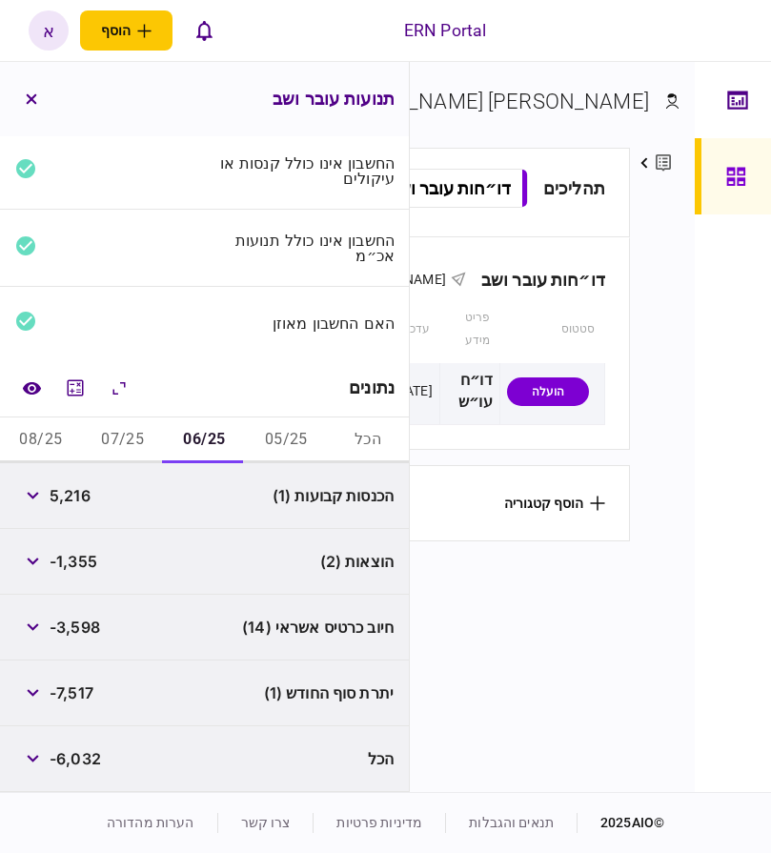
click at [74, 494] on span "5,216" at bounding box center [70, 495] width 41 height 23
click at [75, 496] on span "5,216" at bounding box center [70, 495] width 41 height 23
copy span "5,216"
click at [91, 562] on span "-1,355" at bounding box center [74, 561] width 48 height 23
click at [92, 562] on span "-1,355" at bounding box center [74, 561] width 48 height 23
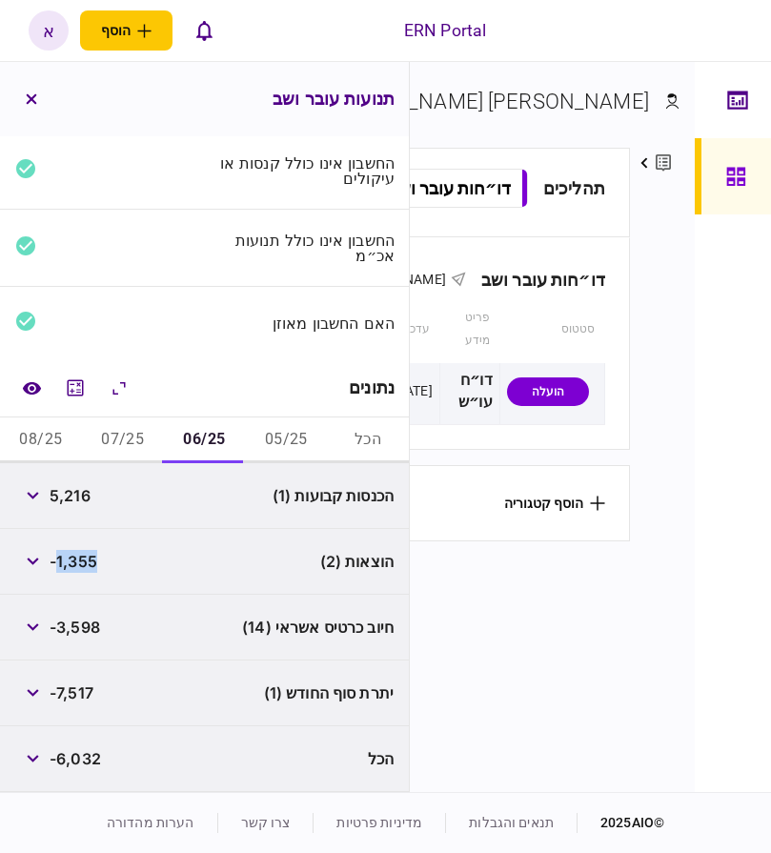
copy span "1,355"
click at [75, 693] on span "-7,517" at bounding box center [72, 692] width 44 height 23
copy span "7,517"
click at [132, 435] on button "07/25" at bounding box center [123, 440] width 82 height 46
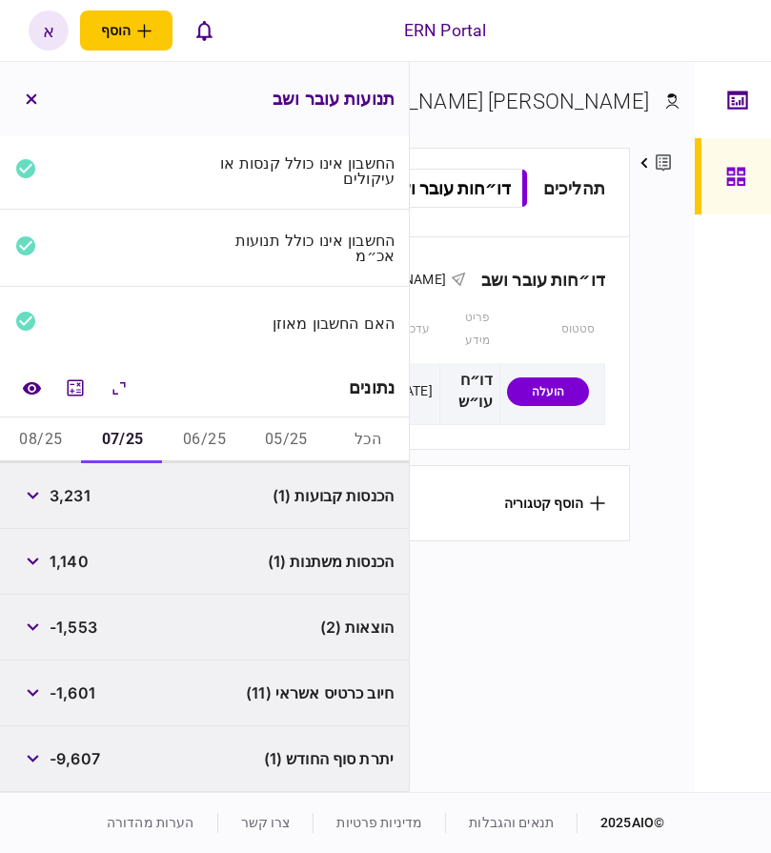
click at [76, 500] on span "3,231" at bounding box center [70, 495] width 41 height 23
copy span "3,231"
click at [82, 556] on span "1,140" at bounding box center [69, 561] width 39 height 23
click at [82, 555] on span "1,140" at bounding box center [69, 561] width 39 height 23
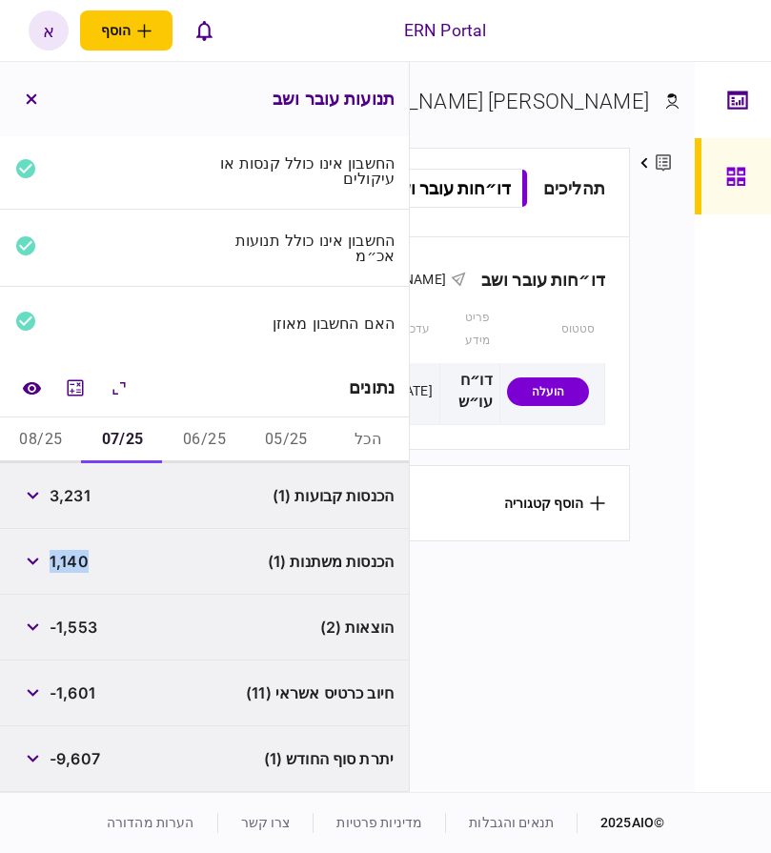
copy span "1,140"
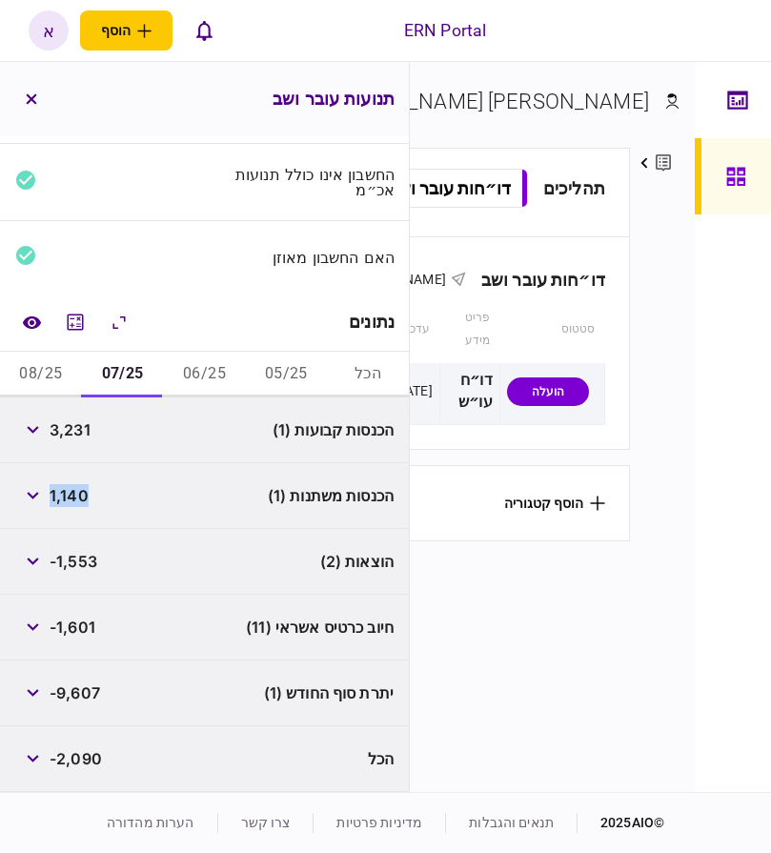
click at [85, 692] on span "-9,607" at bounding box center [75, 692] width 50 height 23
click at [55, 356] on button "08/25" at bounding box center [41, 375] width 82 height 46
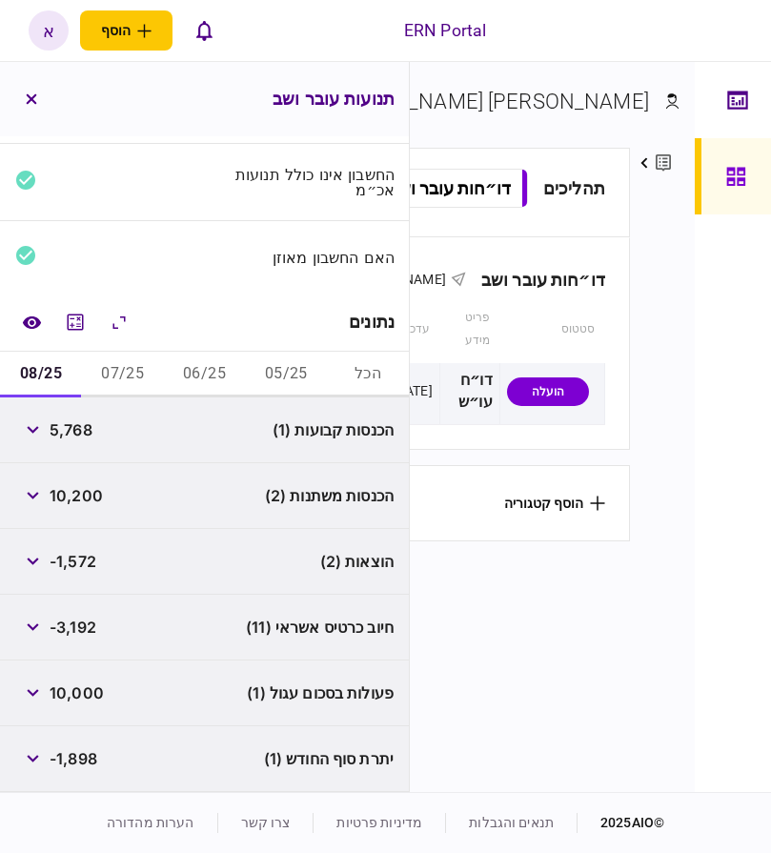
click at [72, 428] on span "5,768" at bounding box center [71, 429] width 43 height 23
drag, startPoint x: 72, startPoint y: 428, endPoint x: 427, endPoint y: 453, distance: 355.3
click at [73, 428] on span "5,768" at bounding box center [71, 429] width 43 height 23
click at [80, 495] on span "10,200" at bounding box center [76, 495] width 53 height 23
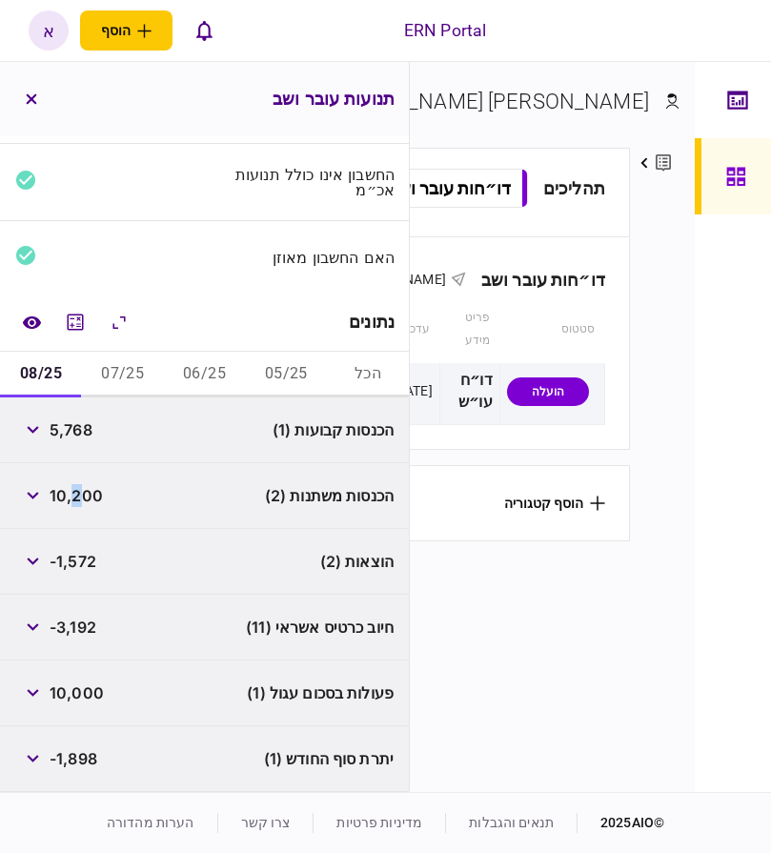
click at [71, 498] on span "10,200" at bounding box center [76, 495] width 53 height 23
click at [83, 627] on span "-3,192" at bounding box center [73, 626] width 47 height 23
click at [79, 689] on span "10,000" at bounding box center [77, 692] width 54 height 23
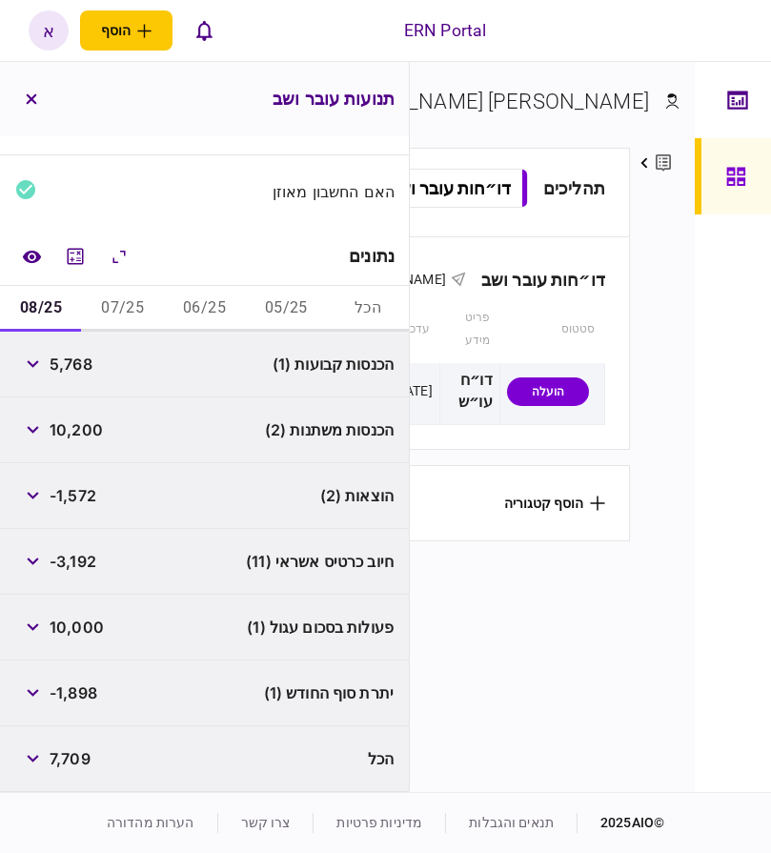
click at [91, 690] on span "-1,898" at bounding box center [74, 692] width 48 height 23
click at [89, 505] on span "-1,572" at bounding box center [73, 495] width 47 height 23
click at [88, 504] on span "-1,572" at bounding box center [73, 495] width 47 height 23
click at [137, 319] on button "07/25" at bounding box center [123, 309] width 82 height 46
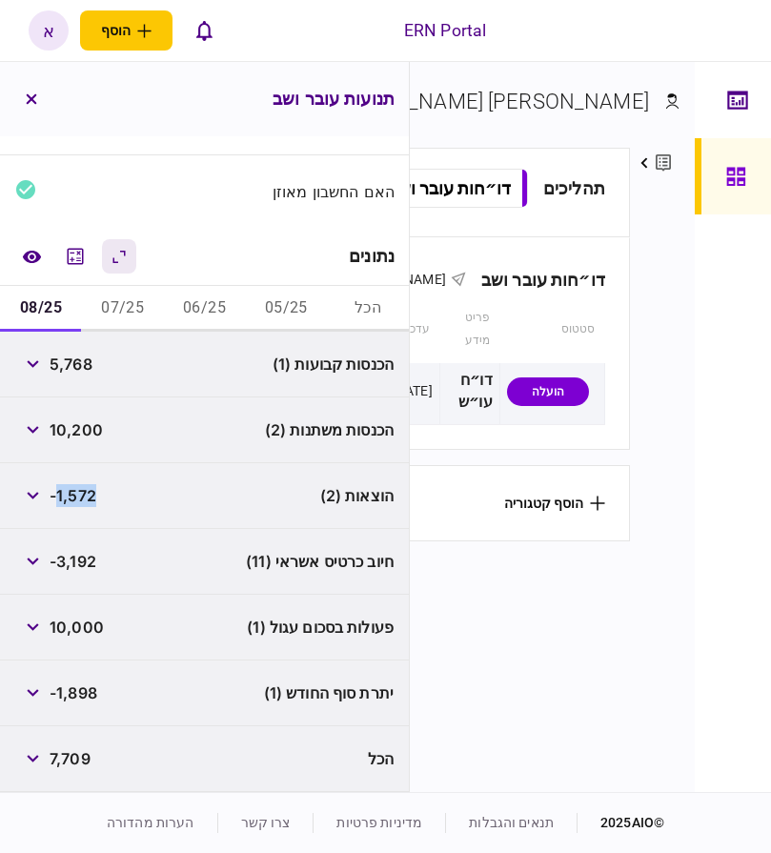
scroll to position [128, 0]
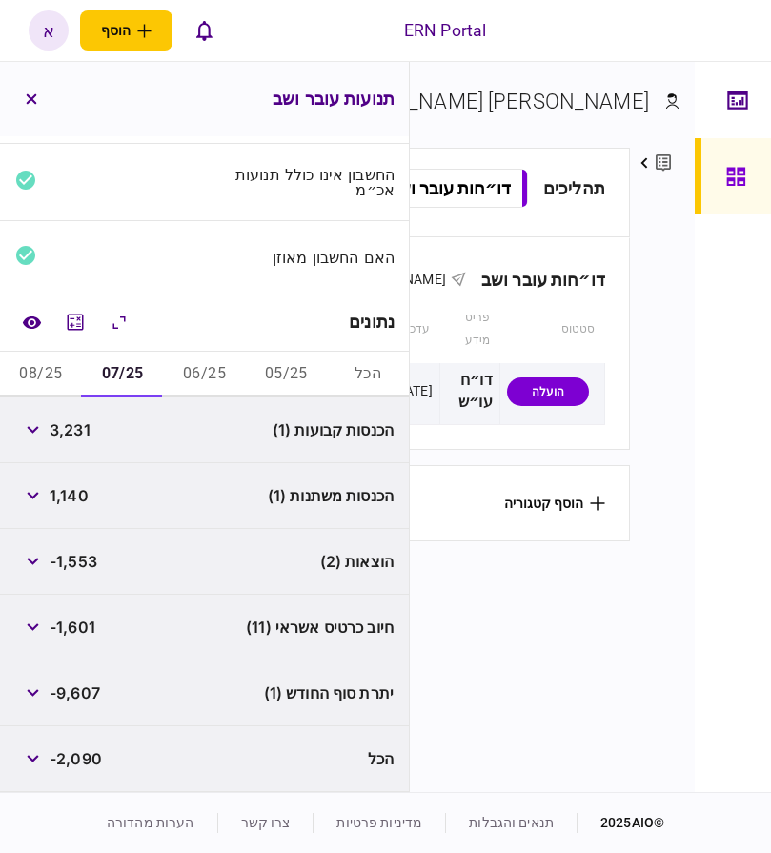
click at [81, 561] on span "-1,553" at bounding box center [74, 561] width 48 height 23
click at [82, 561] on span "-1,553" at bounding box center [74, 561] width 48 height 23
click at [53, 372] on button "08/25" at bounding box center [41, 375] width 82 height 46
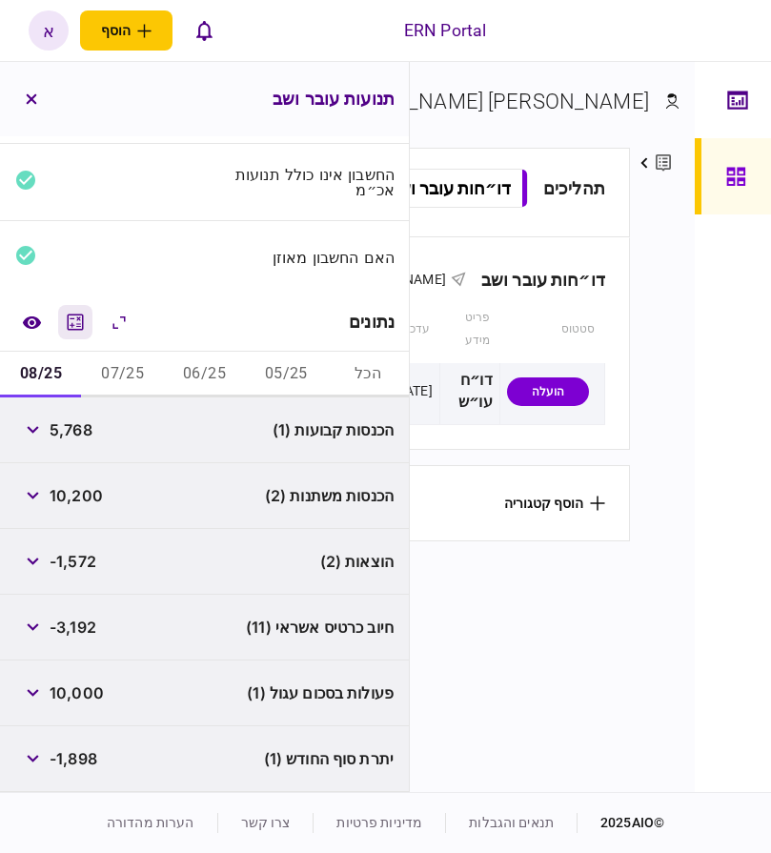
click at [75, 313] on icon "מחשבון" at bounding box center [75, 322] width 23 height 23
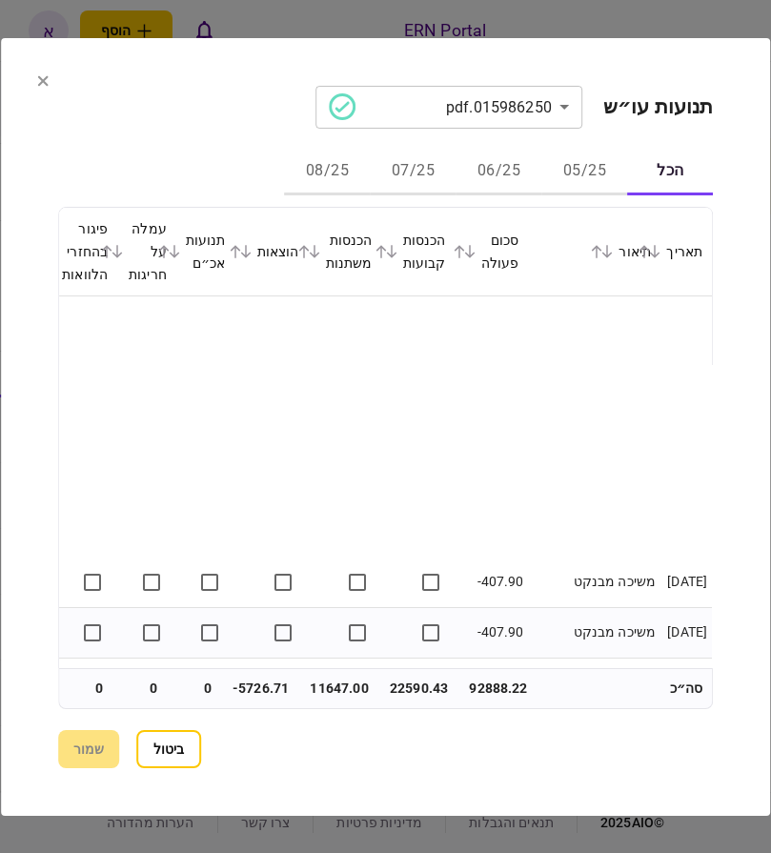
scroll to position [4668, 0]
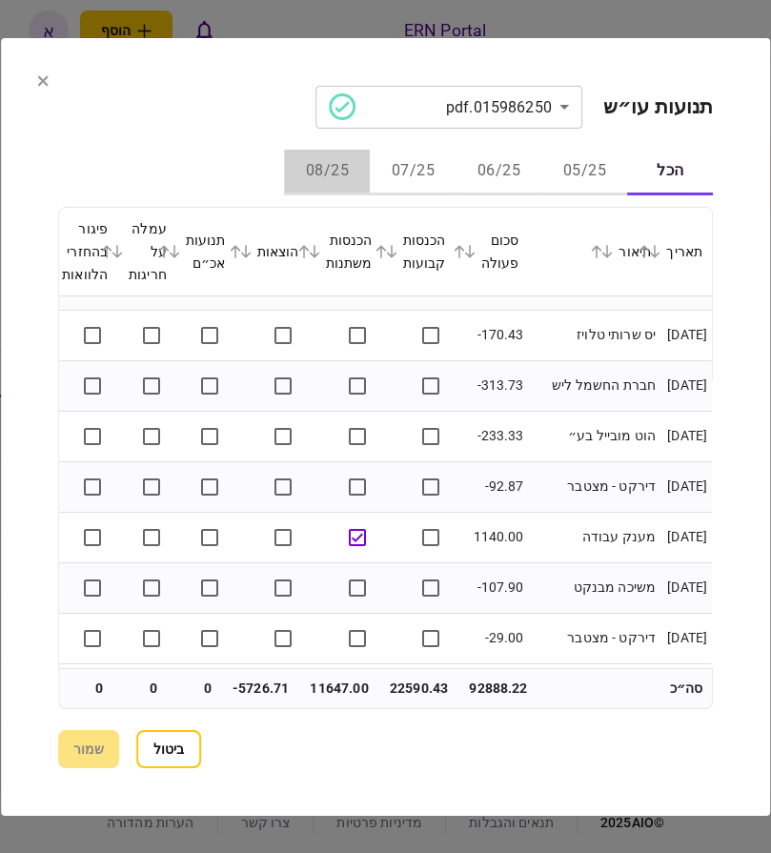
click at [325, 175] on button "08/25" at bounding box center [327, 173] width 86 height 46
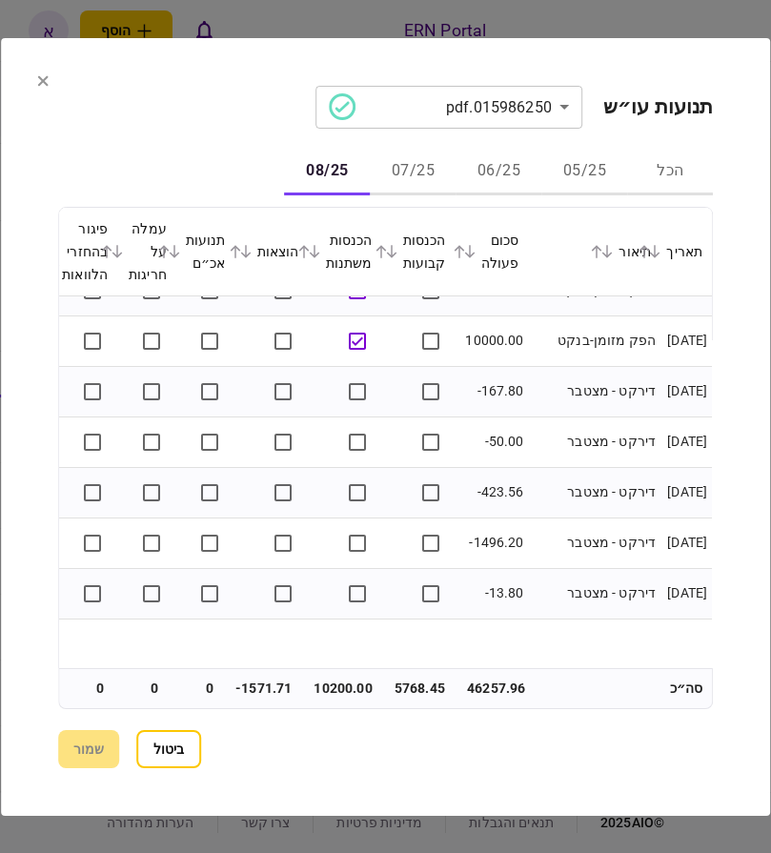
scroll to position [773, 0]
